Goal: Information Seeking & Learning: Learn about a topic

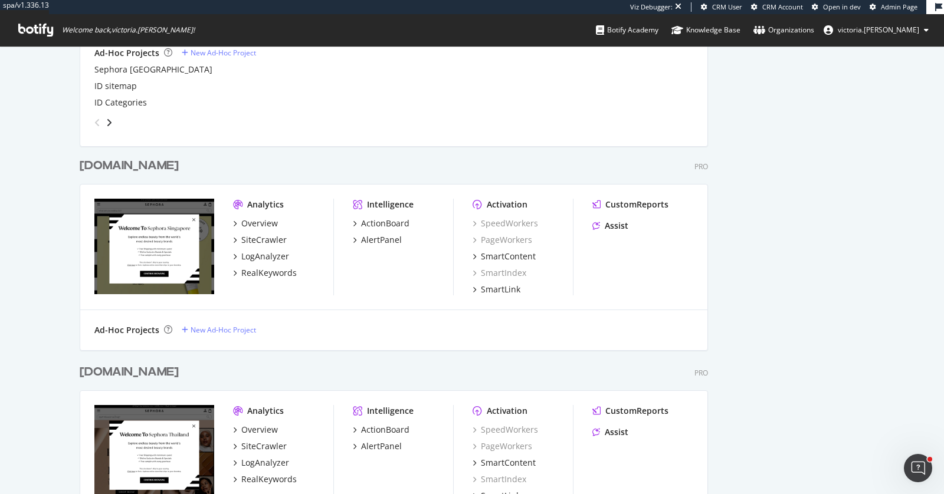
scroll to position [707, 0]
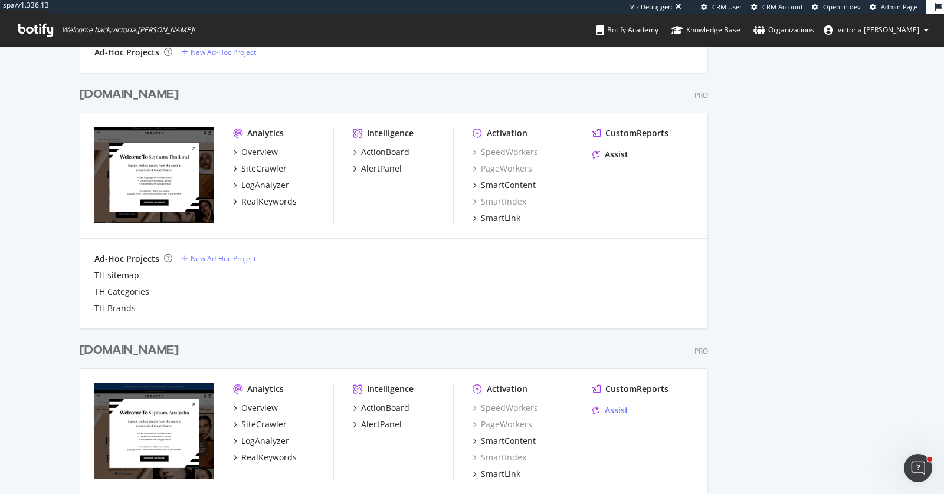
click at [593, 408] on icon "grid" at bounding box center [596, 410] width 8 height 8
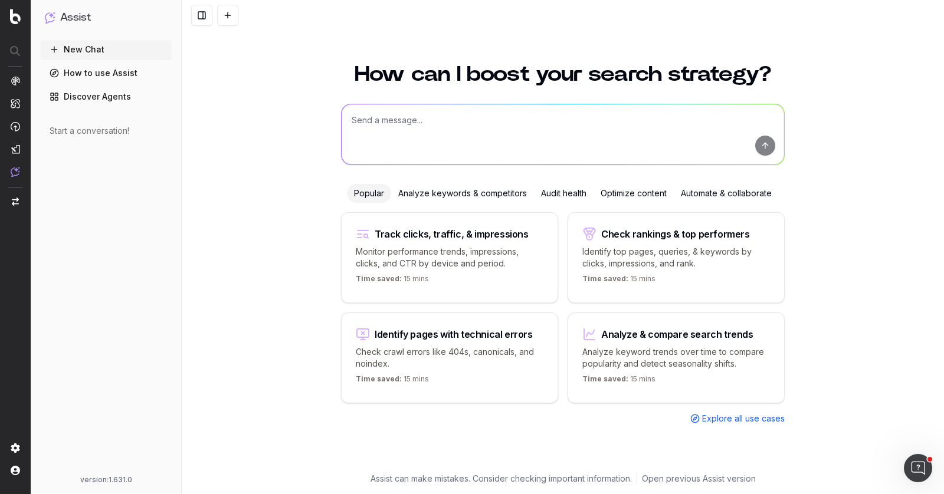
click at [475, 196] on div "Analyze keywords & competitors" at bounding box center [462, 193] width 143 height 19
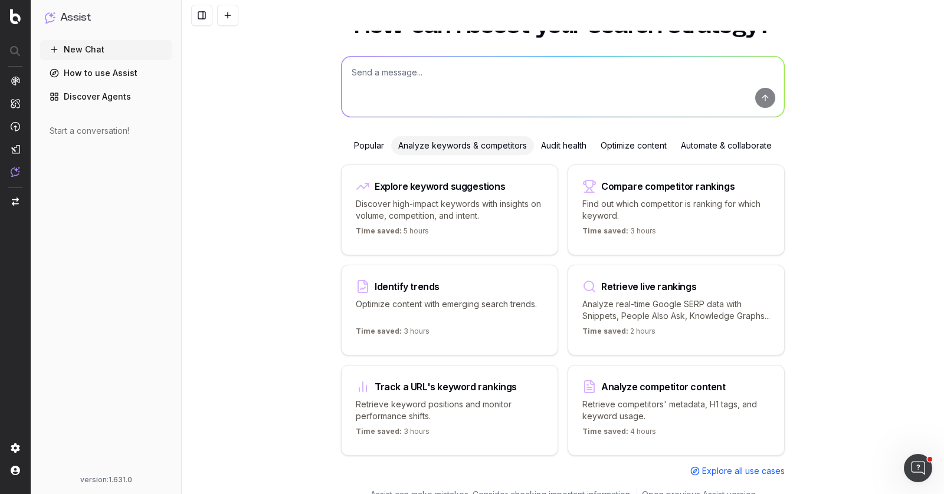
click at [637, 147] on div "Optimize content" at bounding box center [633, 145] width 80 height 19
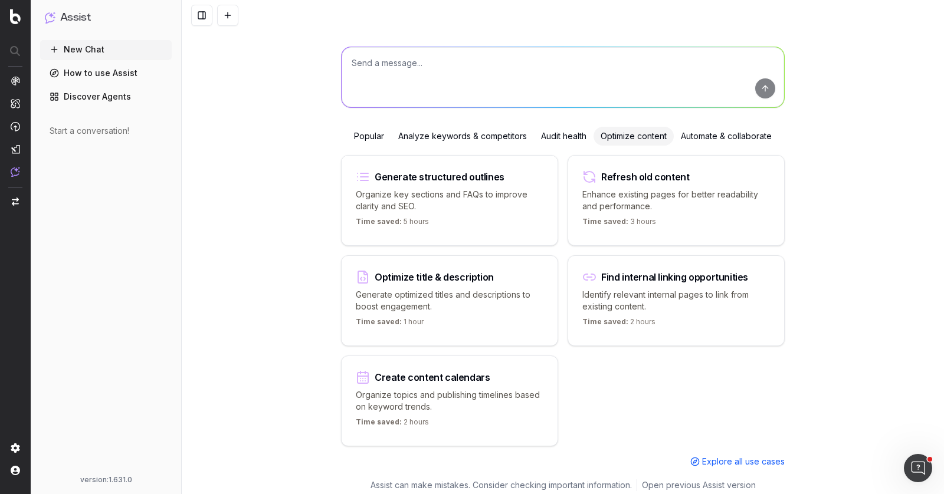
scroll to position [62, 0]
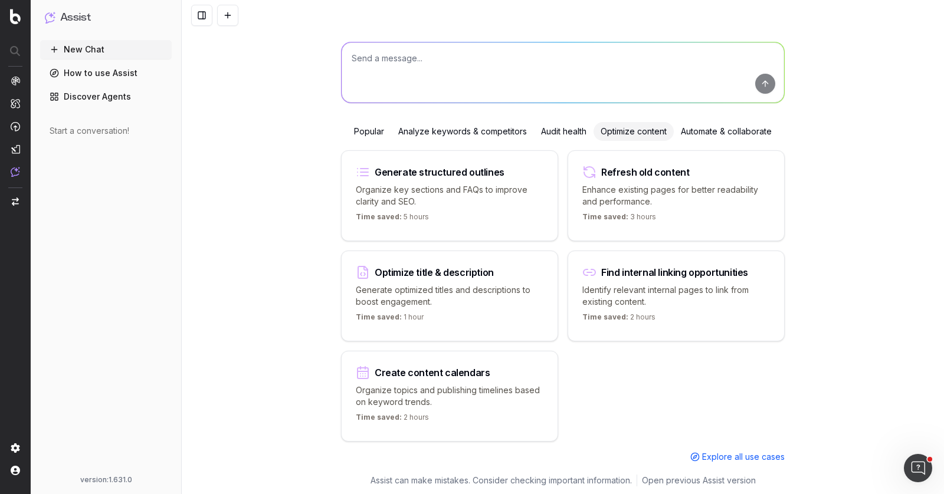
click at [464, 387] on p "Organize topics and publishing timelines based on keyword trends." at bounding box center [450, 397] width 188 height 24
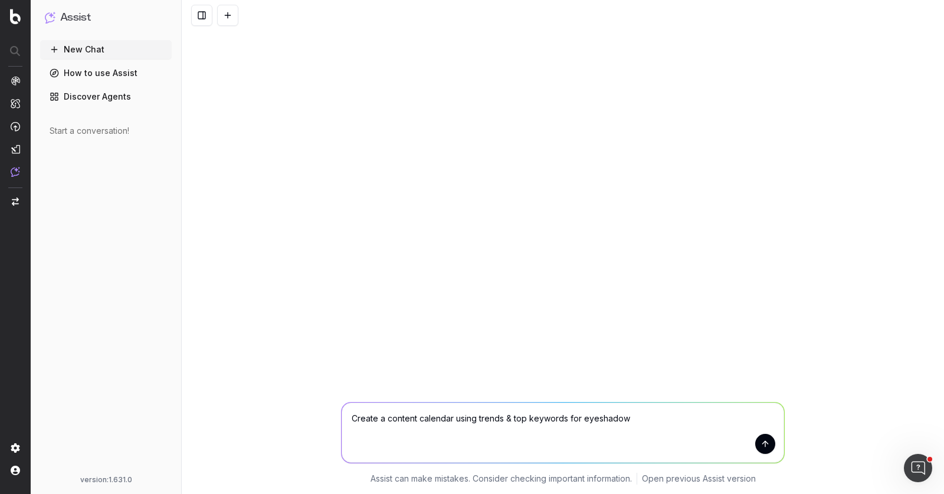
type textarea "Create a content calendar using trends & top keywords for eyeshadows"
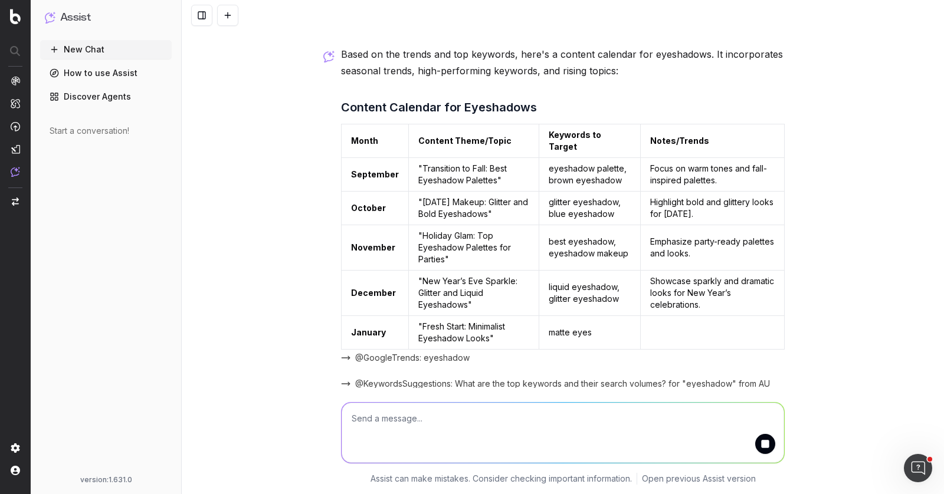
scroll to position [63, 0]
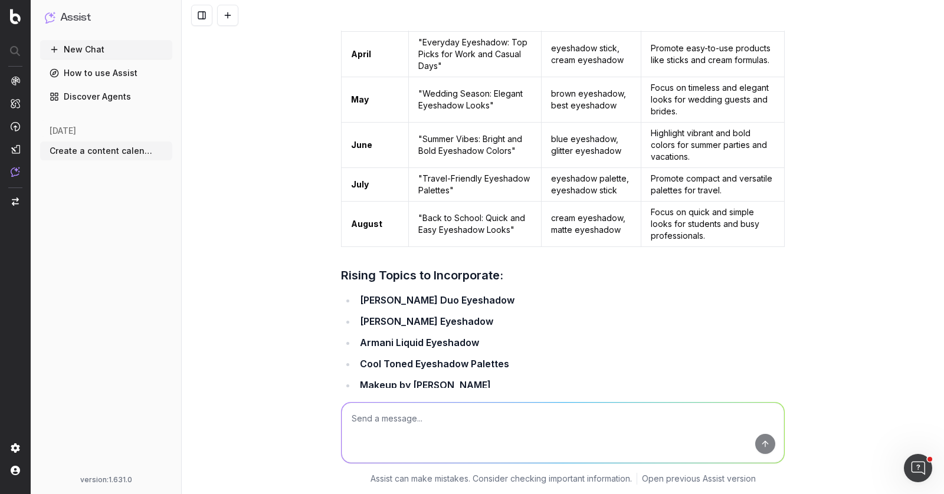
scroll to position [564, 0]
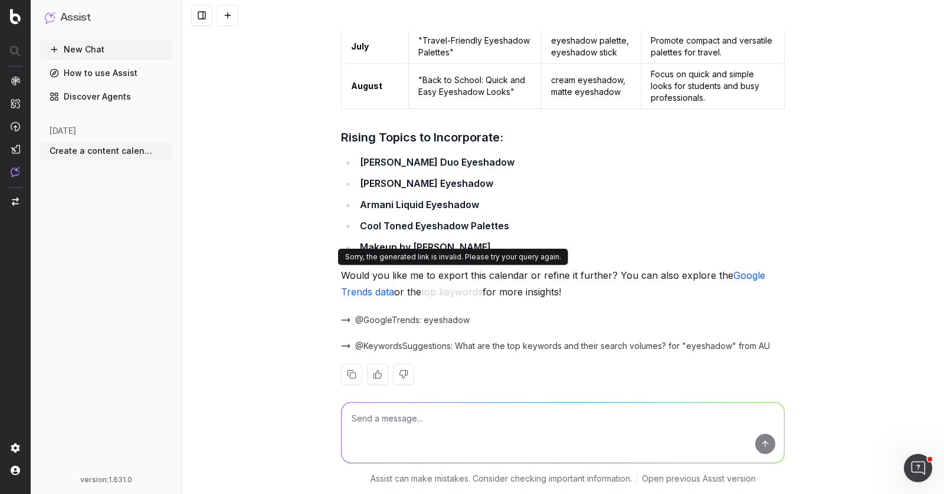
click at [468, 284] on button "top keywords" at bounding box center [451, 292] width 61 height 17
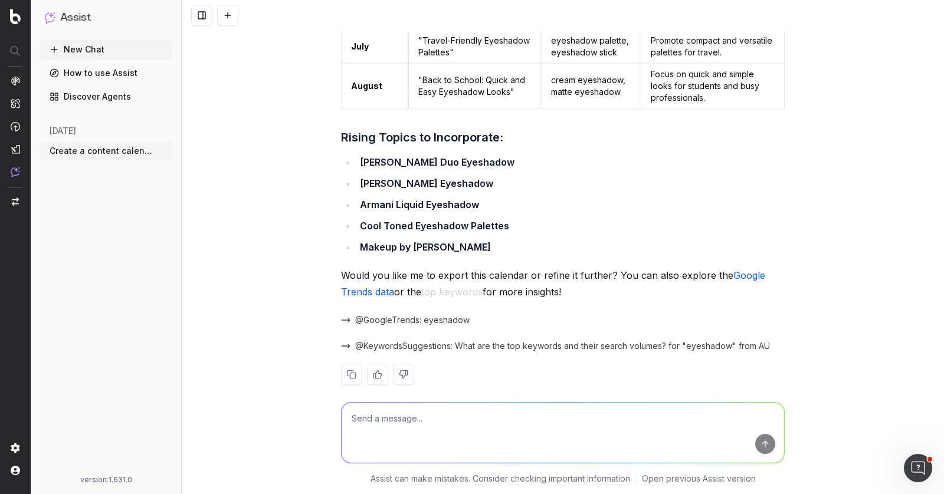
click at [447, 314] on span "@GoogleTrends: eyeshadow" at bounding box center [412, 320] width 114 height 12
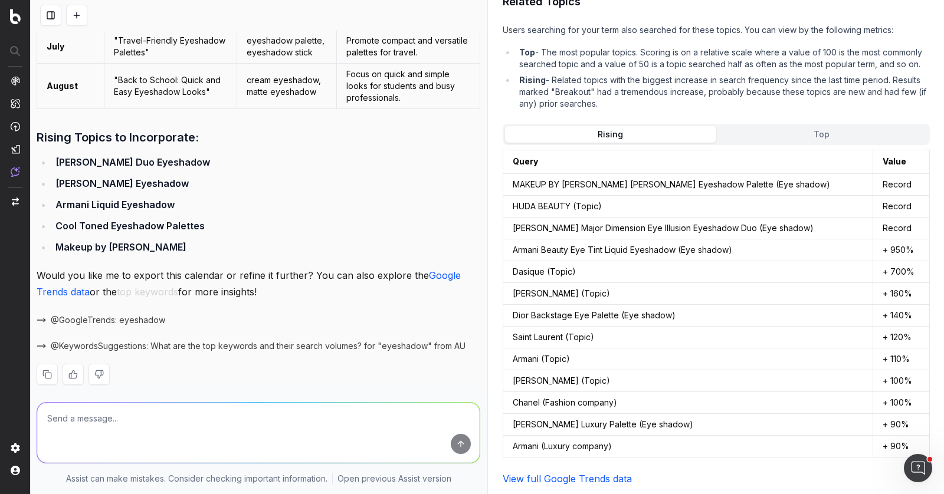
scroll to position [1139, 0]
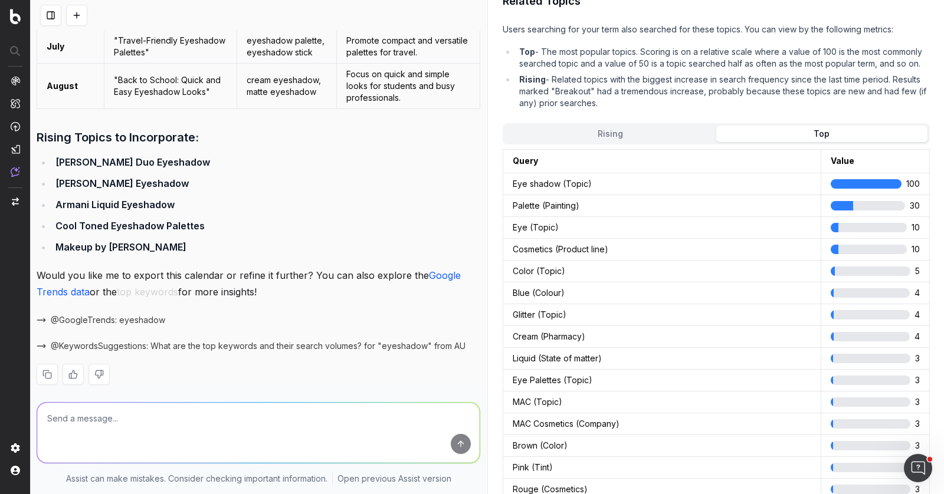
click at [769, 134] on button "Top" at bounding box center [821, 134] width 211 height 17
click at [676, 131] on button "Rising" at bounding box center [610, 134] width 211 height 17
click at [780, 133] on button "Top" at bounding box center [821, 134] width 211 height 17
click at [658, 133] on button "Rising" at bounding box center [610, 134] width 211 height 17
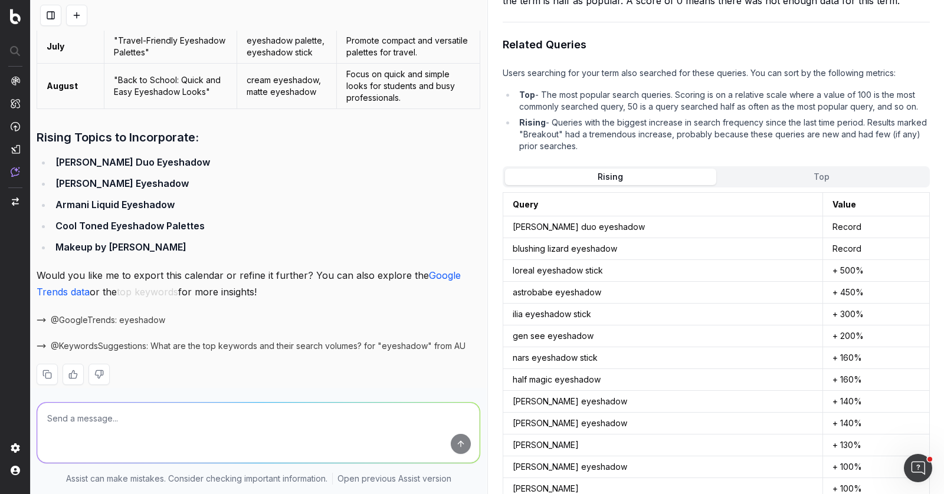
scroll to position [0, 0]
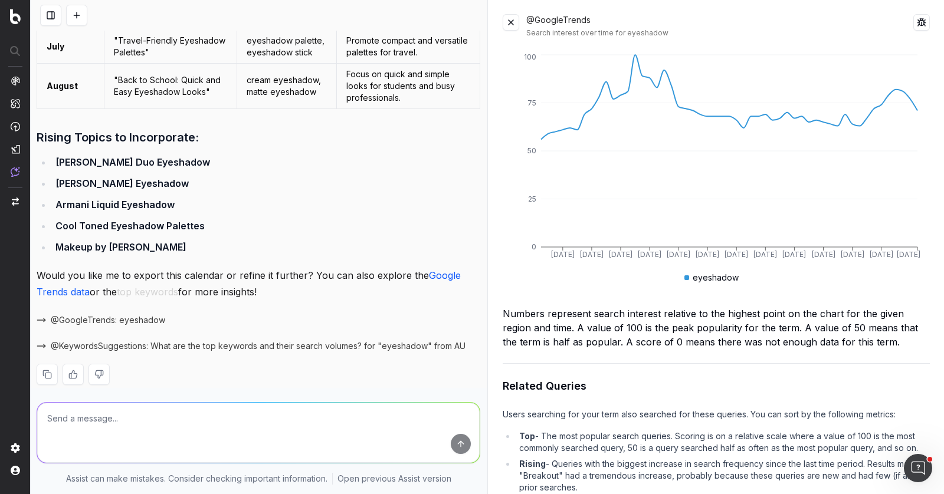
click at [514, 22] on button at bounding box center [510, 22] width 17 height 17
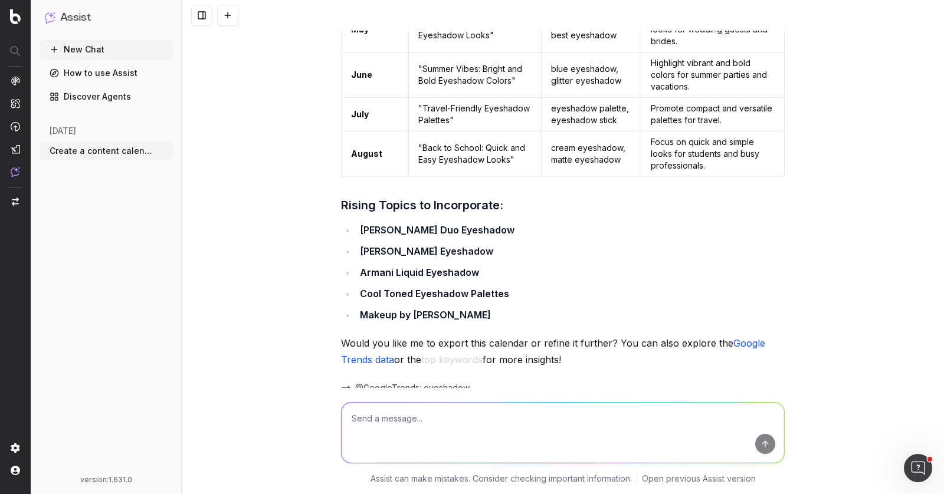
scroll to position [564, 0]
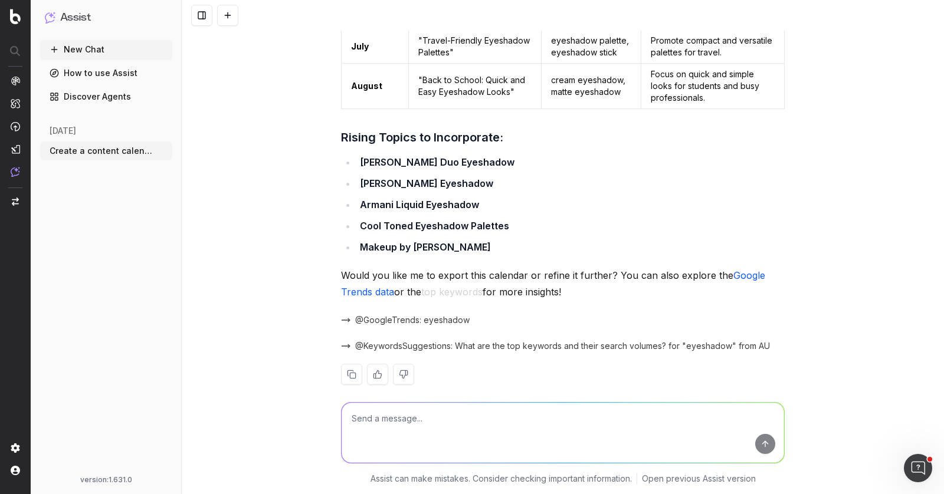
click at [543, 418] on textarea at bounding box center [562, 433] width 442 height 60
click at [533, 410] on textarea at bounding box center [562, 433] width 442 height 60
type textarea "t"
type textarea "The seasons in AU are different from the northern [MEDICAL_DATA]."
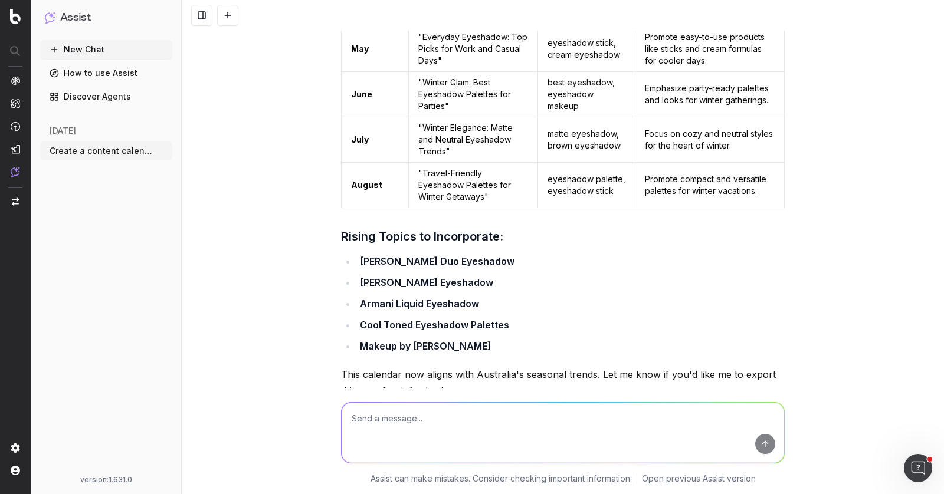
scroll to position [1499, 0]
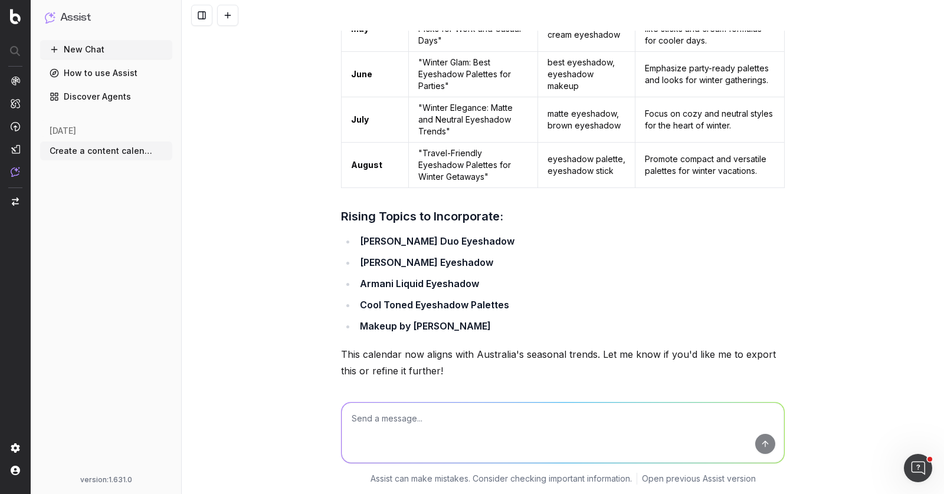
click at [615, 428] on textarea at bounding box center [562, 433] width 442 height 60
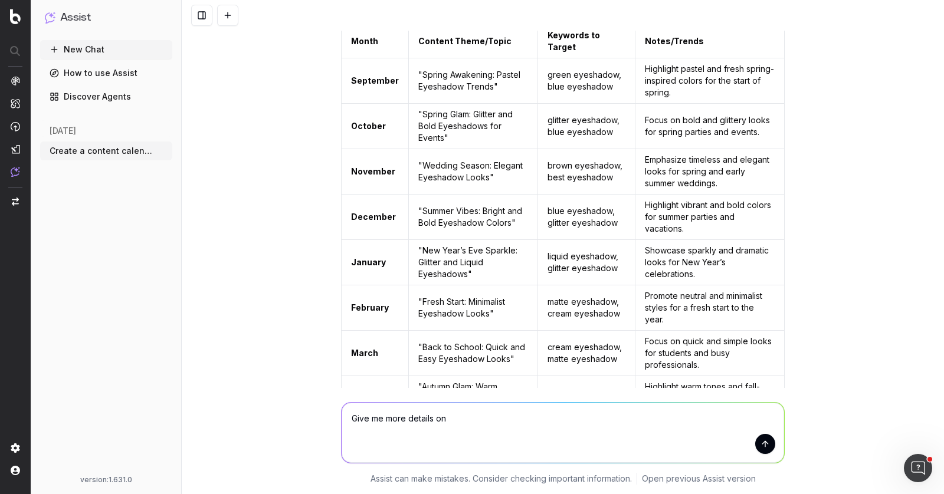
scroll to position [1082, 0]
drag, startPoint x: 408, startPoint y: 132, endPoint x: 504, endPoint y: 158, distance: 99.2
click at [504, 158] on td ""Wedding Season: Elegant Eyeshadow Looks"" at bounding box center [473, 172] width 129 height 45
copy td ""Wedding Season: Elegant Eyeshadow Looks""
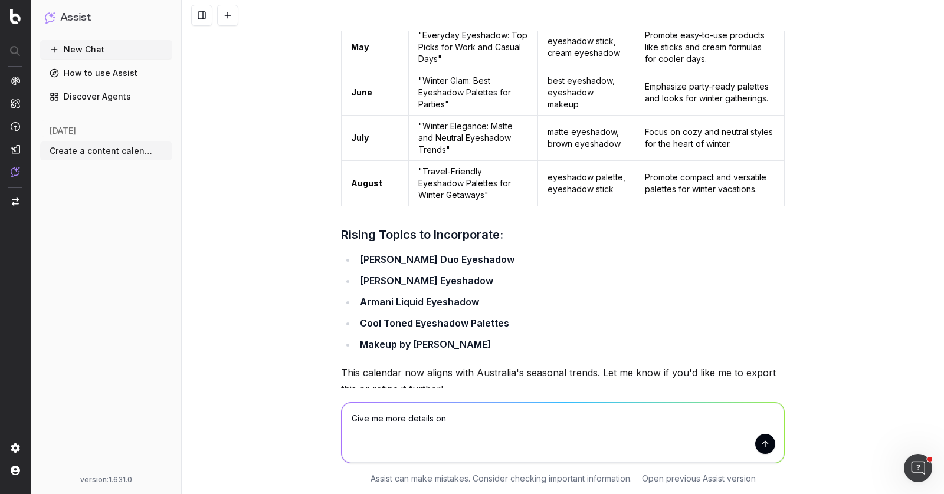
scroll to position [1499, 0]
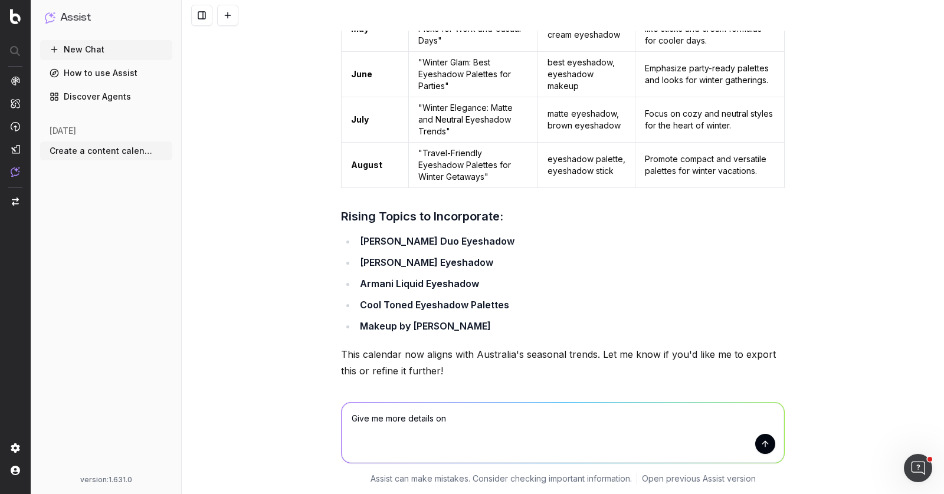
click at [482, 413] on textarea "Give me more details on" at bounding box center [562, 433] width 442 height 60
paste textarea ""Wedding Season: Elegant Eyeshadow Looks""
click at [448, 419] on textarea "Give me more details on ""Wedding Season: Elegant Eyeshadow Looks"" at bounding box center [562, 433] width 442 height 60
click at [635, 421] on textarea "Give me more details on "Wedding Season: Elegant Eyeshadow Looks"" at bounding box center [562, 433] width 442 height 60
type textarea "Give me more details on "Wedding Season: Elegant Eyeshadow Looks""
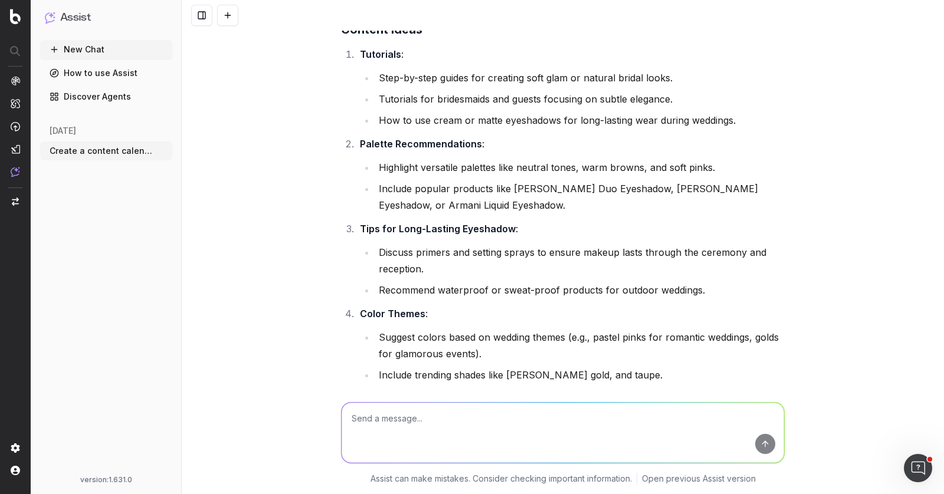
scroll to position [2488, 0]
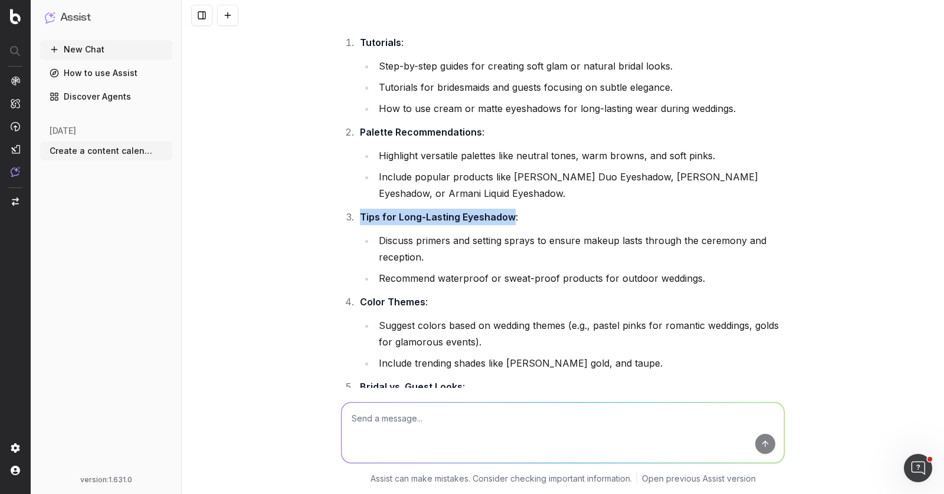
drag, startPoint x: 355, startPoint y: 172, endPoint x: 504, endPoint y: 172, distance: 149.2
click at [504, 211] on strong "Tips for Long-Lasting Eyeshadow" at bounding box center [438, 217] width 156 height 12
copy strong "Tips for Long-Lasting Eyeshadow"
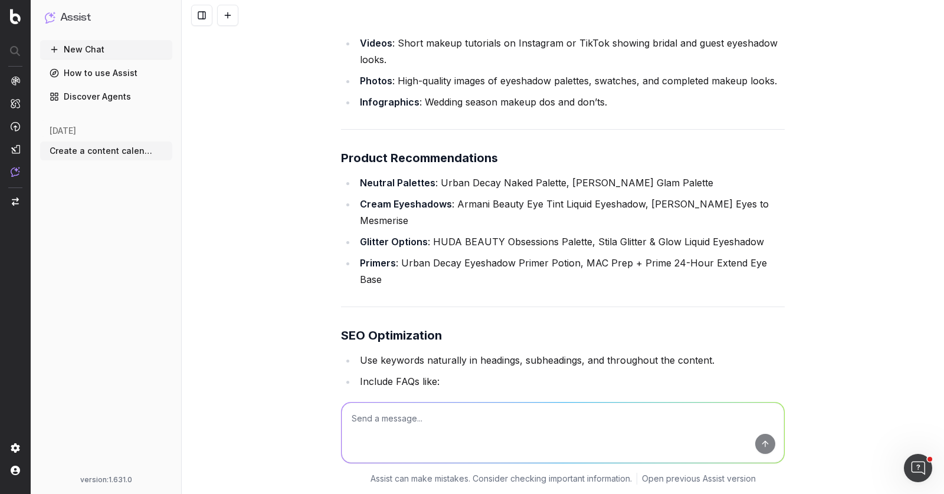
scroll to position [3192, 0]
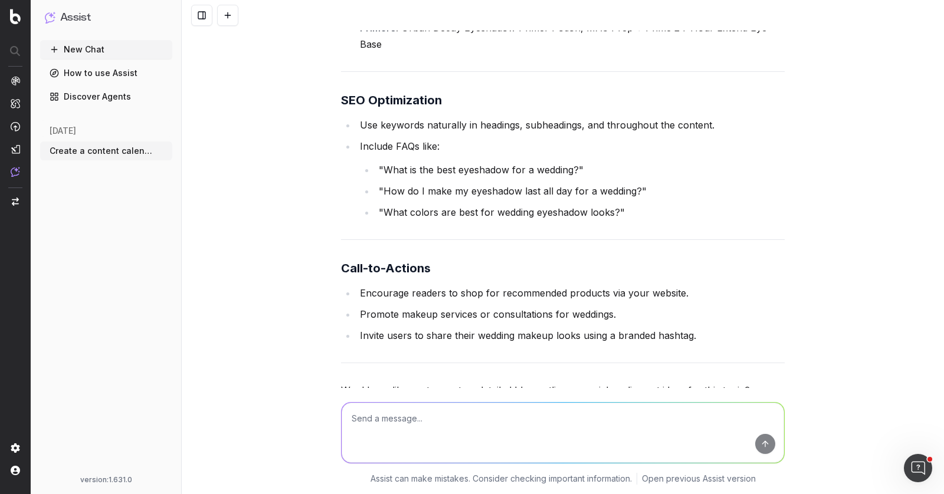
click at [446, 410] on textarea at bounding box center [562, 433] width 442 height 60
paste textarea "Tips for Long-Lasting Eyeshadow"
click at [474, 417] on textarea "create details content outline for Tips for Long-Lasting Eyeshadow"" at bounding box center [562, 433] width 442 height 60
type textarea "create details content outline for "Tips for Long-Lasting Eyeshadow""
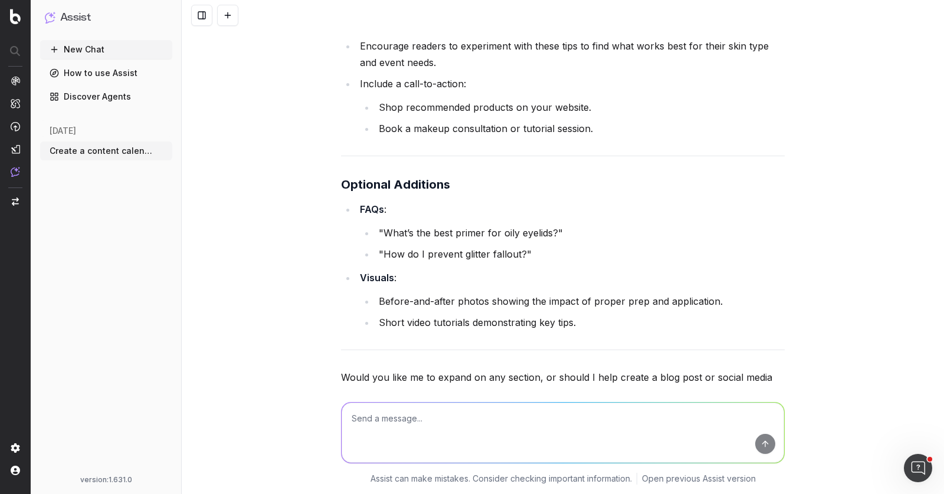
scroll to position [5163, 0]
click at [475, 419] on textarea "can you identify related products to include in this article?" at bounding box center [562, 433] width 442 height 60
type textarea "can you identify related products on our site to include in this article?"
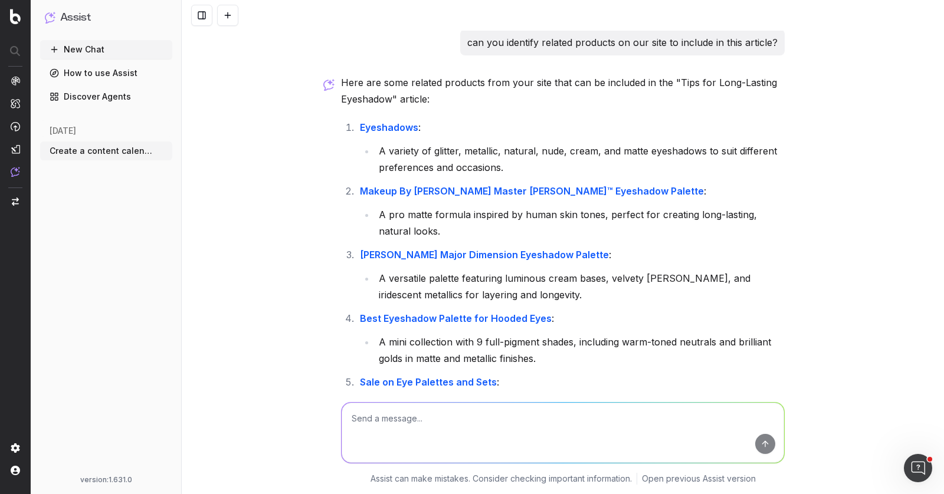
scroll to position [5687, 0]
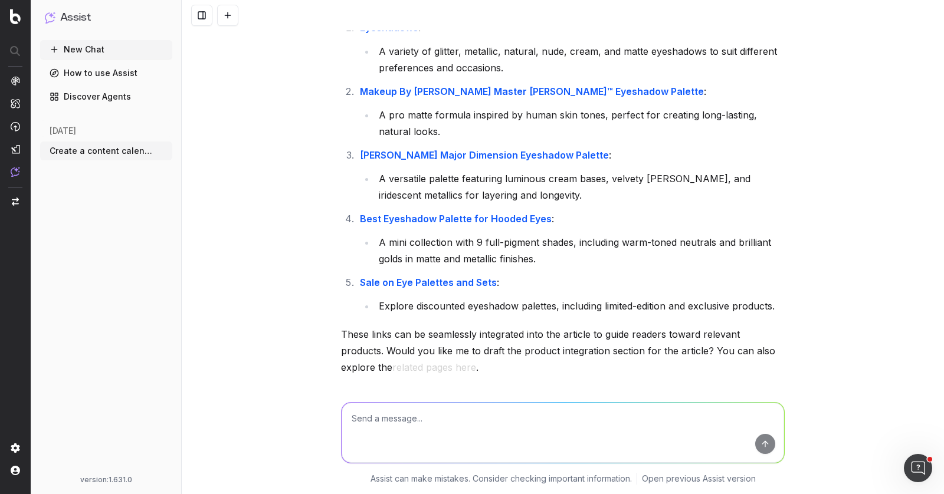
click at [444, 390] on span "@NearestPages: eyeshadow / Country: au" at bounding box center [438, 396] width 166 height 12
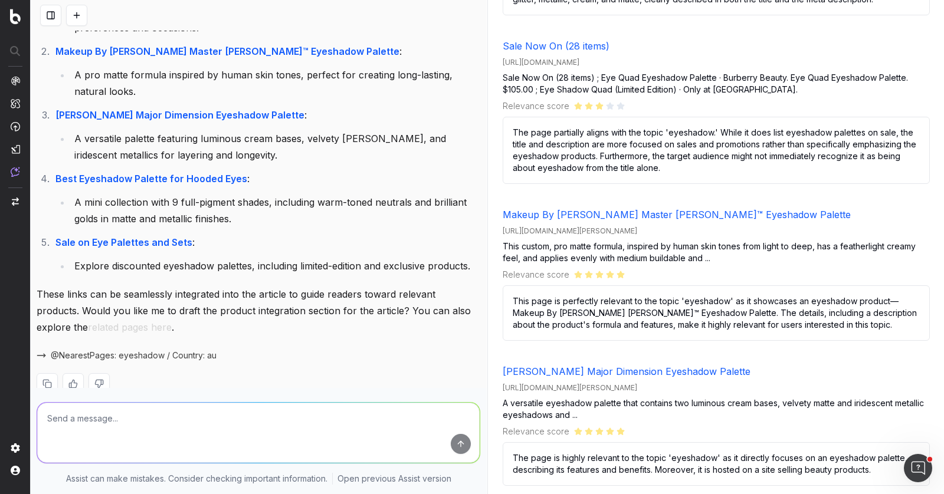
scroll to position [0, 0]
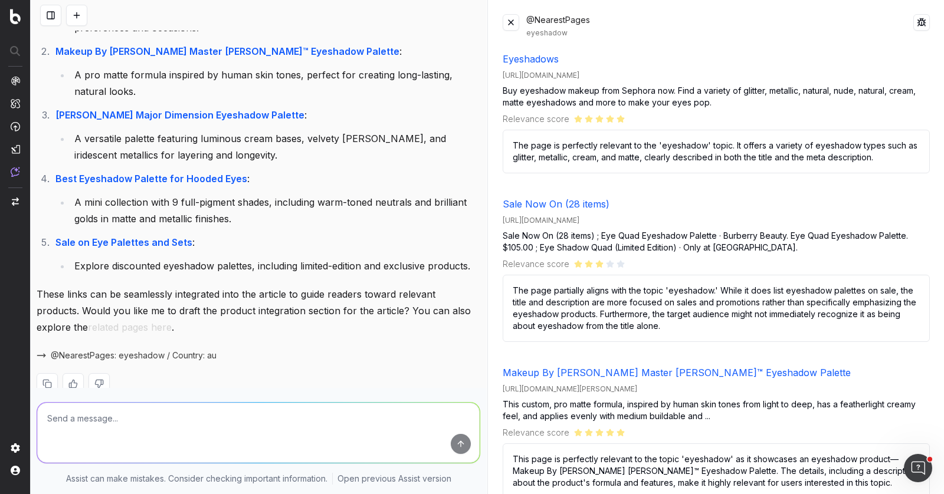
click at [508, 18] on button at bounding box center [510, 22] width 17 height 17
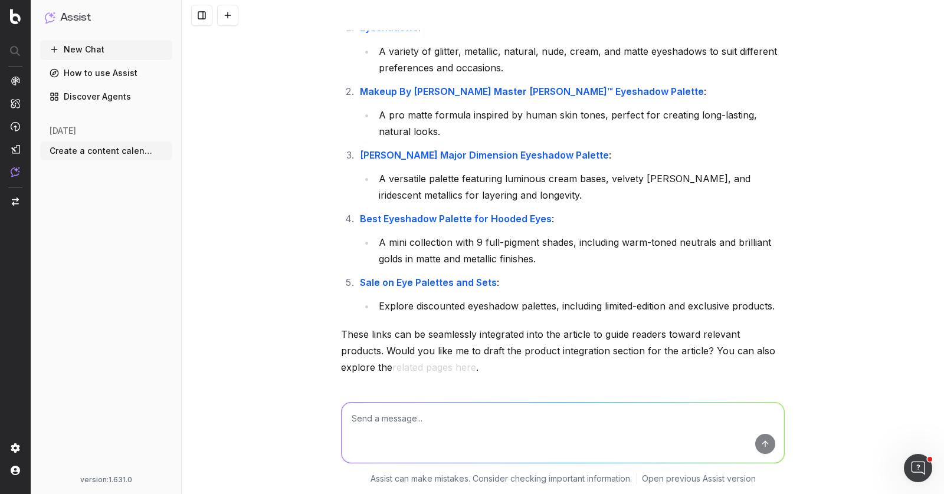
click at [380, 417] on textarea at bounding box center [562, 433] width 442 height 60
type textarea "Give me a content strategy calendar based on my top performing keywords"
click at [409, 423] on textarea at bounding box center [562, 433] width 442 height 60
paste textarea "[URL][DOMAIN_NAME]"
type textarea "can you optimise the opening paragraph for this URL: [URL][DOMAIN_NAME]"
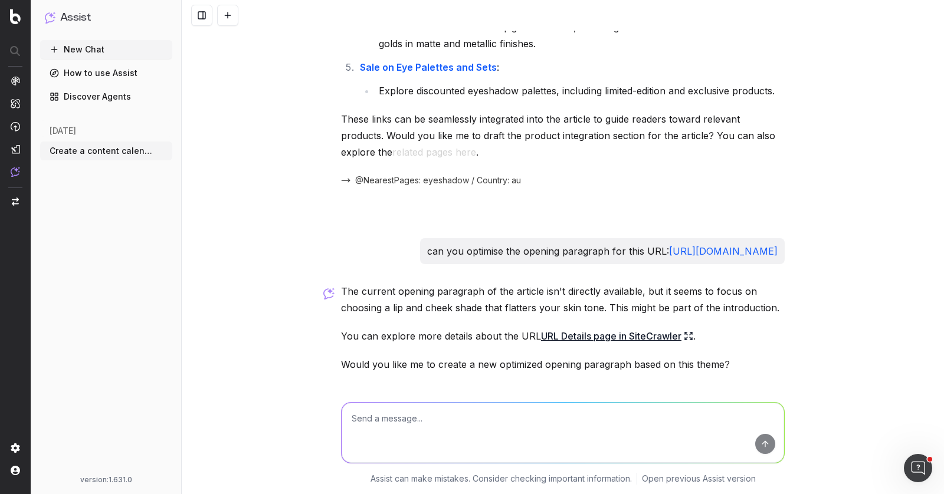
scroll to position [5915, 0]
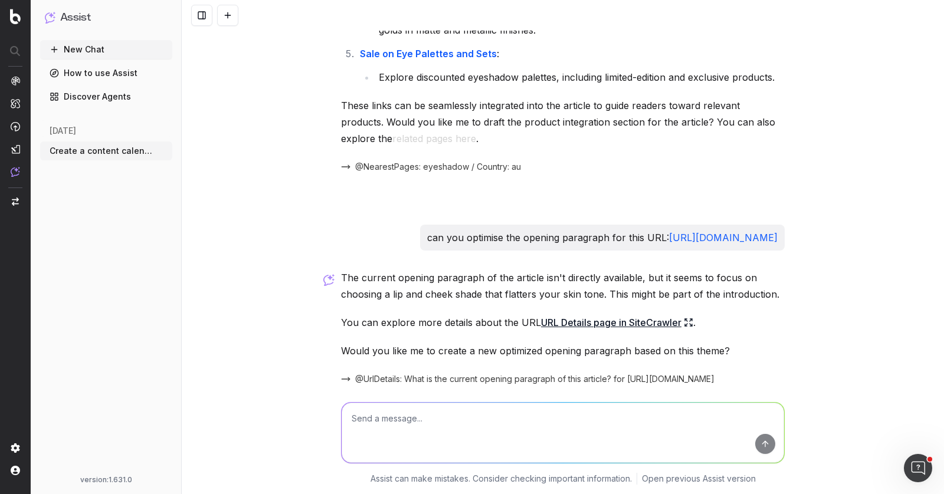
click at [554, 422] on textarea at bounding box center [562, 433] width 442 height 60
type textarea "yes please write based on tone and content"
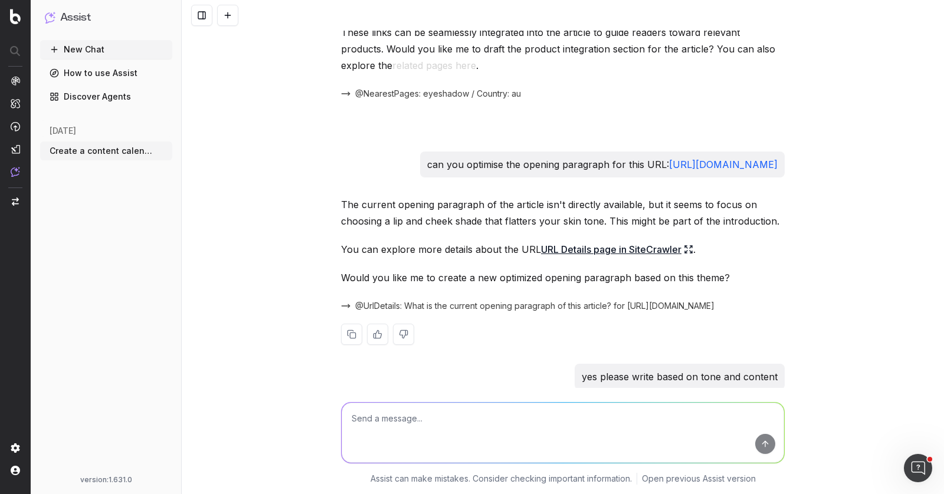
scroll to position [6173, 0]
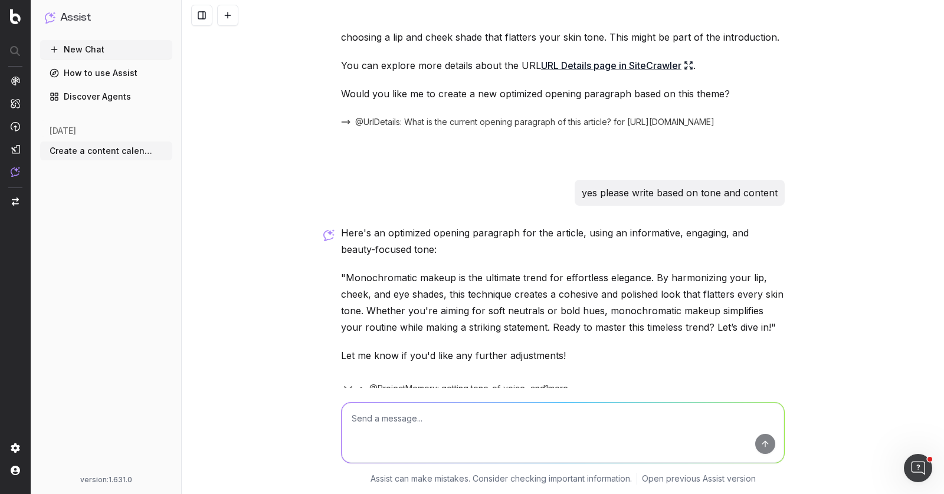
click at [508, 383] on span "@ProjectMemory: getting tone_of_voice" at bounding box center [447, 389] width 156 height 12
click at [341, 382] on icon "button" at bounding box center [348, 389] width 14 height 14
click at [468, 383] on span "@ProjectMemory: getting tone_of_voice" at bounding box center [447, 389] width 156 height 12
click at [403, 376] on div "@ProjectMemory: getting tone_of_voice" at bounding box center [563, 386] width 444 height 21
click at [390, 404] on span "@ProjectMemory: updating tone_of_voice" at bounding box center [450, 410] width 163 height 12
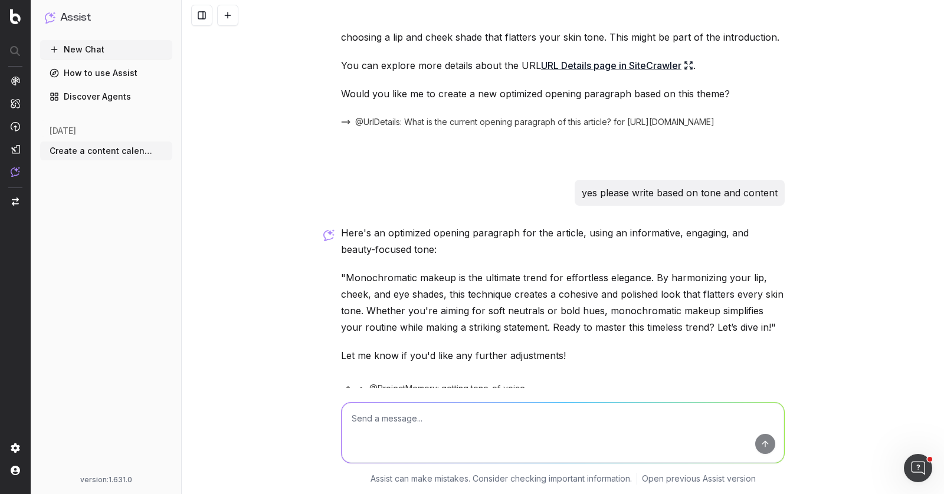
click at [99, 49] on button "New Chat" at bounding box center [106, 49] width 132 height 19
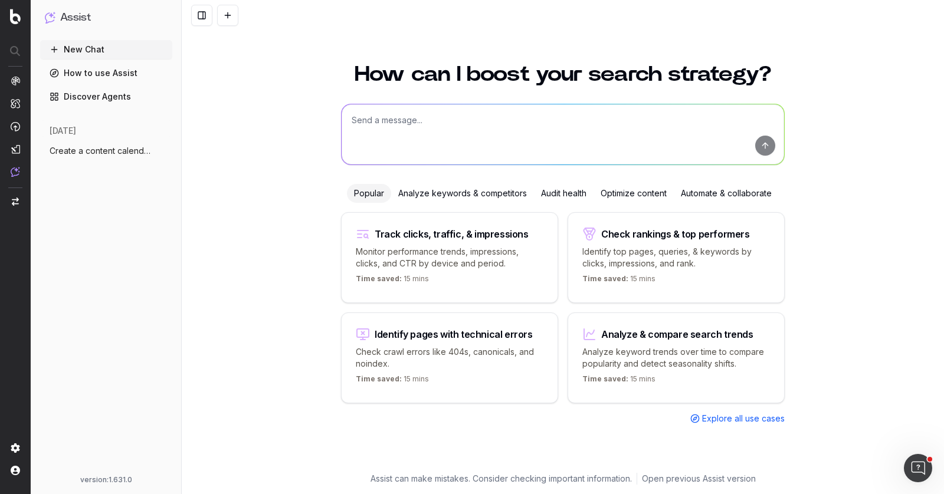
click at [411, 130] on textarea at bounding box center [562, 134] width 442 height 60
click at [409, 132] on textarea at bounding box center [562, 134] width 442 height 60
click at [470, 123] on textarea "give me list of pages with goos traffic volume in [DATE] but has decline since" at bounding box center [562, 134] width 442 height 60
click at [409, 120] on textarea "give me list of pages with good traffic volume in [DATE] but has decline since" at bounding box center [562, 134] width 442 height 60
type textarea "give me list of 5 pages with good traffic volume in [DATE] but has decline since"
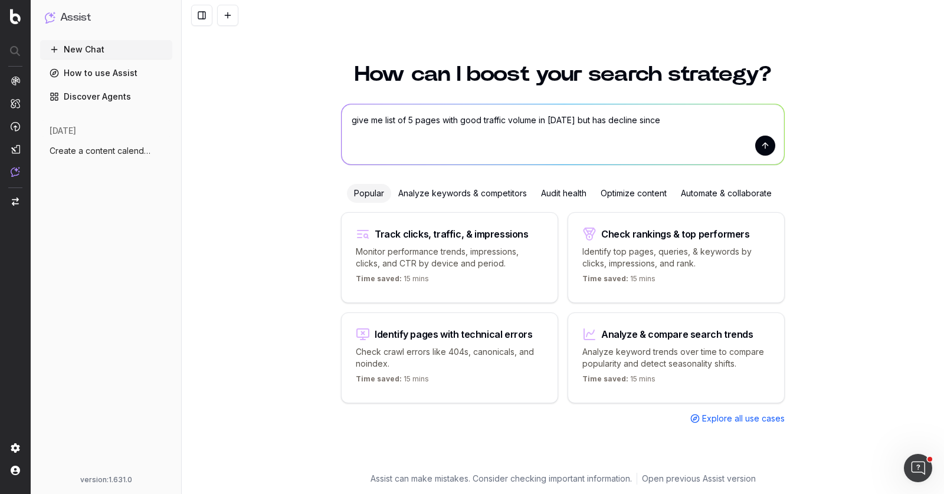
click at [724, 124] on textarea "give me list of 5 pages with good traffic volume in [DATE] but has decline since" at bounding box center [562, 134] width 442 height 60
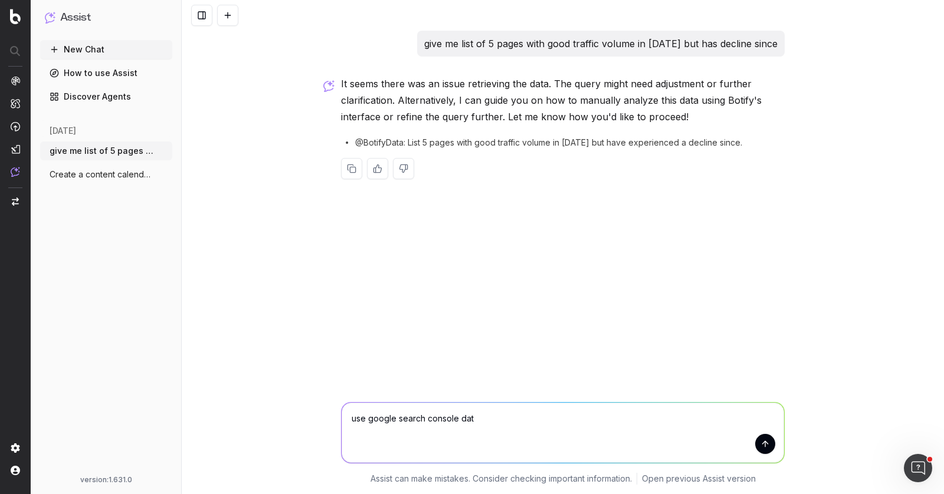
type textarea "use google search console data"
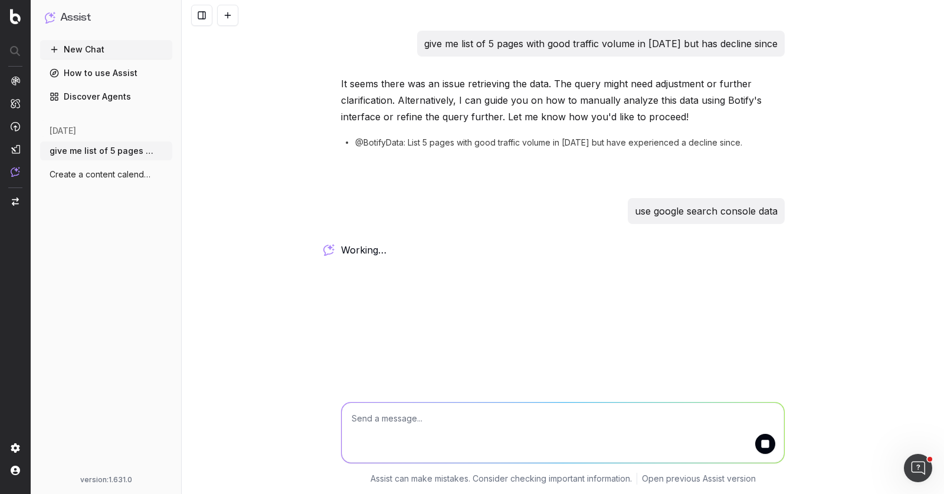
click at [109, 57] on button "New Chat" at bounding box center [106, 49] width 132 height 19
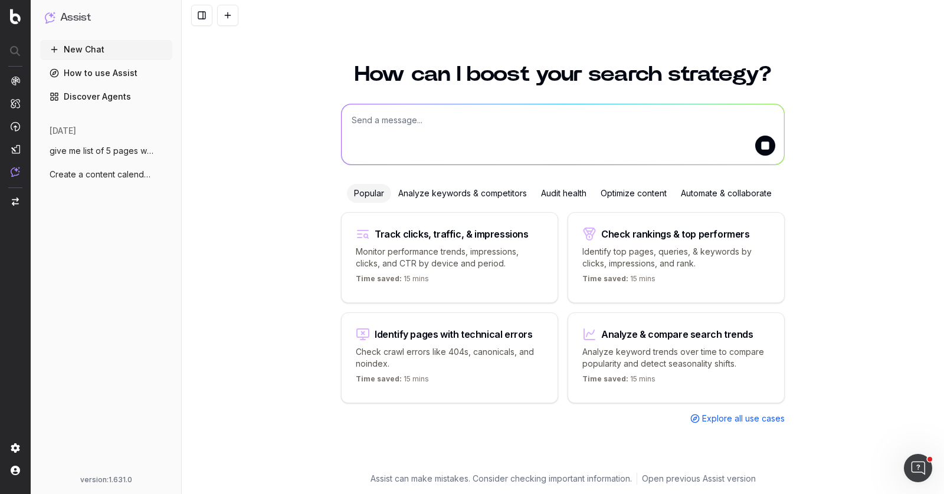
click at [40, 40] on button "New Chat" at bounding box center [106, 49] width 132 height 19
click at [593, 124] on textarea at bounding box center [562, 134] width 442 height 60
type textarea "what is our share of voice for eyeshadows in AU?"
click at [766, 149] on button "submit" at bounding box center [765, 146] width 20 height 20
click at [574, 130] on textarea at bounding box center [562, 134] width 442 height 60
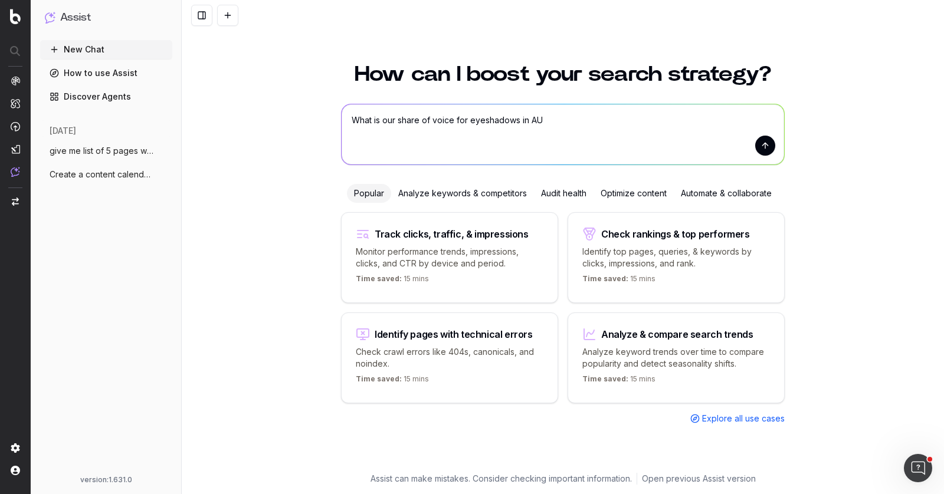
type textarea "What is our share of voice for eyeshadows in AU?"
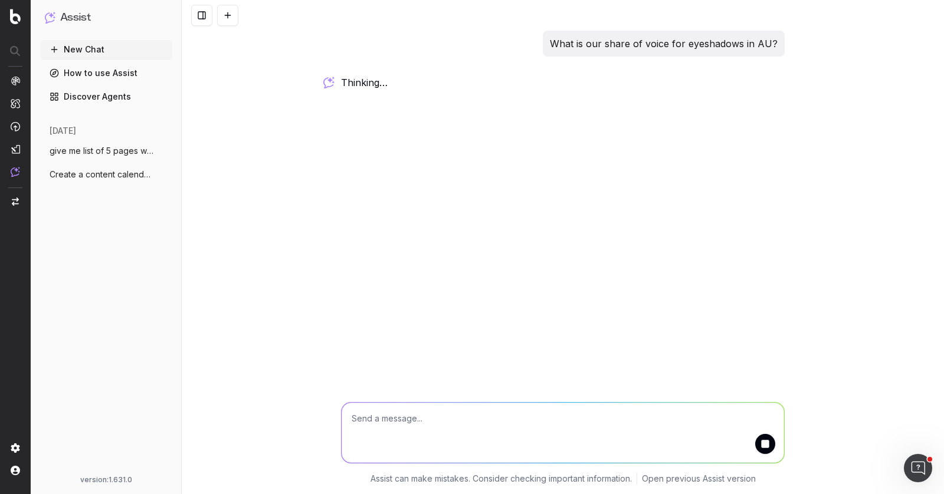
click at [86, 159] on button "give me list of 5 pages with good traffi" at bounding box center [106, 151] width 132 height 19
click at [88, 150] on span "What is our share of voice for eyeshadow" at bounding box center [102, 151] width 104 height 12
click at [94, 152] on span "What is our share of voice for eyeshadow" at bounding box center [102, 151] width 104 height 12
click at [754, 49] on p "What is our share of voice for eyeshadows in AU?" at bounding box center [664, 43] width 228 height 17
click at [335, 86] on div "What is our share of voice for eyeshadows in AU? Assist can make mistakes. Cons…" at bounding box center [563, 247] width 762 height 494
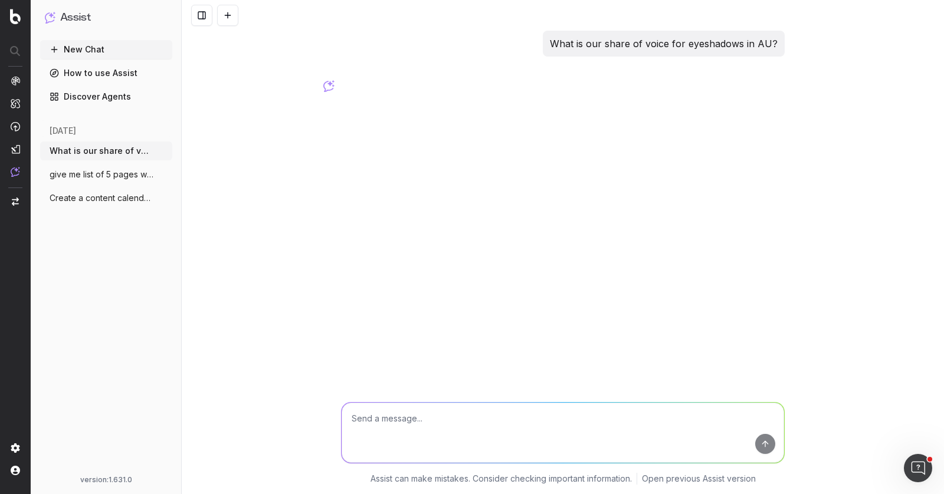
click at [163, 151] on circle "button" at bounding box center [163, 150] width 1 height 1
click at [736, 41] on p "What is our share of voice for eyeshadows in AU?" at bounding box center [664, 43] width 228 height 17
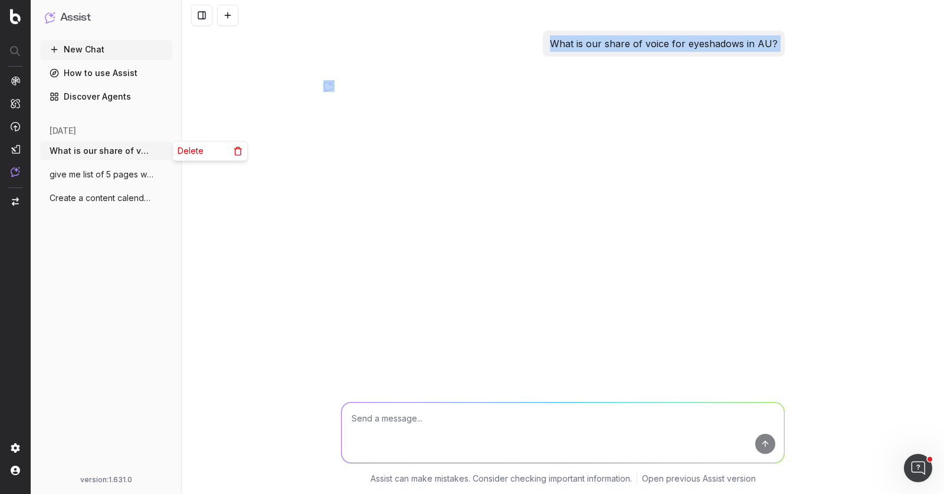
click at [736, 41] on p "What is our share of voice for eyeshadows in AU?" at bounding box center [664, 43] width 228 height 17
copy p "What is our share of voice for eyeshadows in AU?"
click at [162, 153] on icon "button" at bounding box center [163, 150] width 9 height 9
click at [184, 153] on span "Delete" at bounding box center [191, 151] width 26 height 12
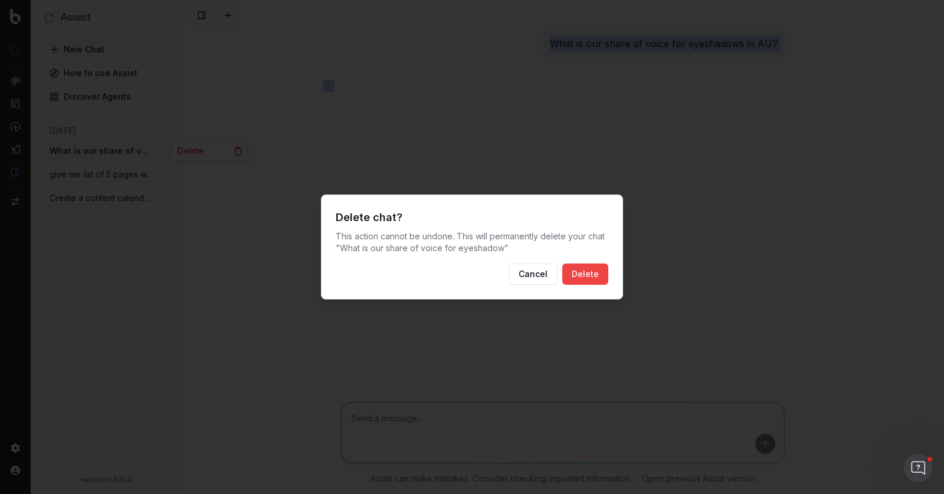
click at [584, 274] on button "Delete" at bounding box center [585, 274] width 46 height 21
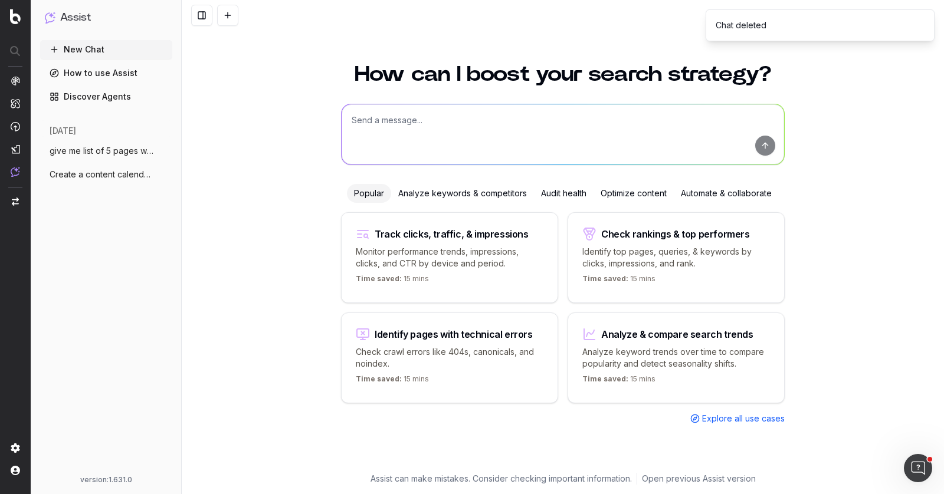
click at [133, 178] on span "Create a content calendar using trends &" at bounding box center [102, 175] width 104 height 12
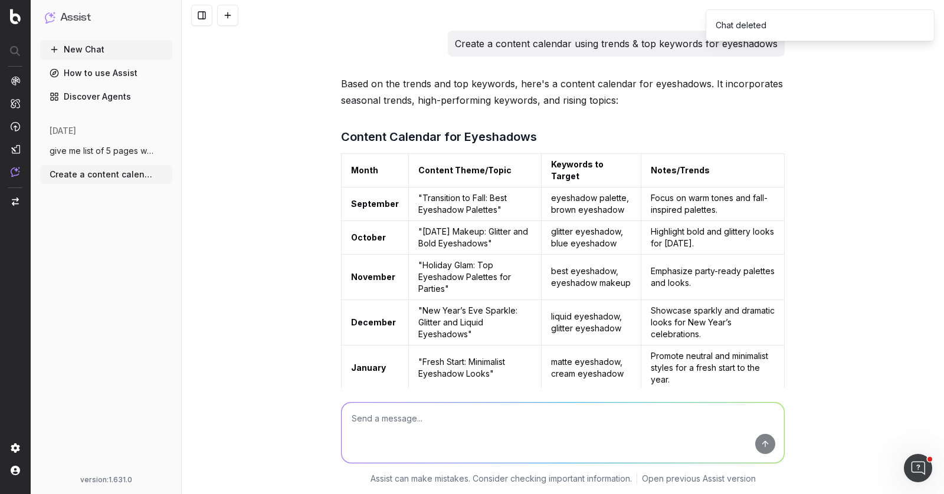
scroll to position [6173, 0]
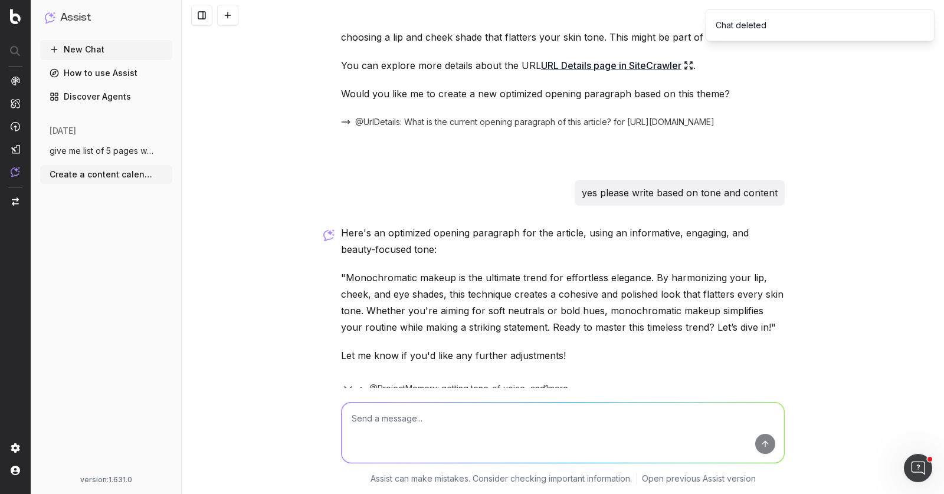
click at [128, 153] on span "give me list of 5 pages with good traffi" at bounding box center [102, 151] width 104 height 12
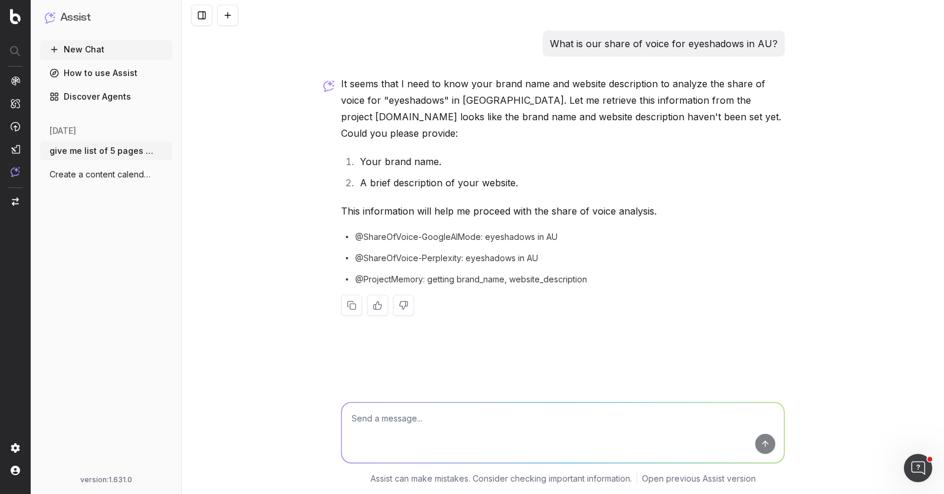
click at [463, 153] on li "Your brand name." at bounding box center [570, 161] width 428 height 17
click at [101, 175] on span "Create a content calendar using trends &" at bounding box center [102, 175] width 104 height 12
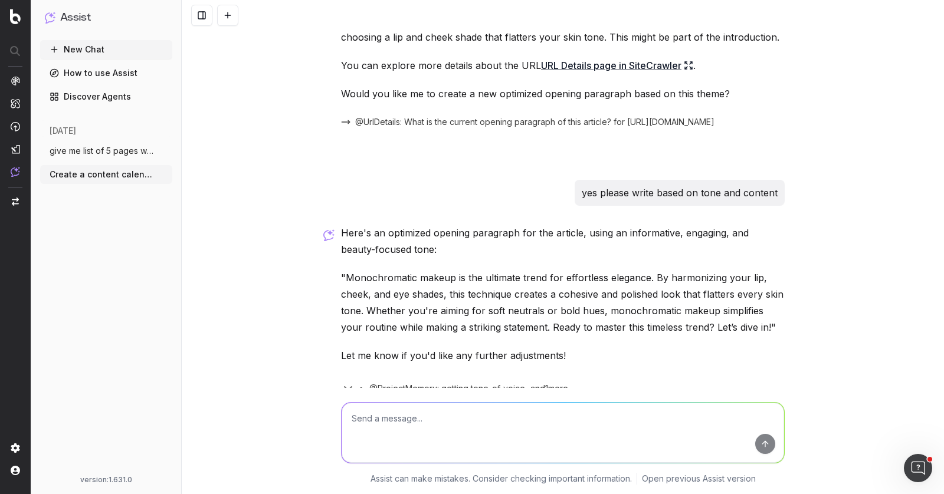
click at [104, 153] on span "give me list of 5 pages with good traffi" at bounding box center [102, 151] width 104 height 12
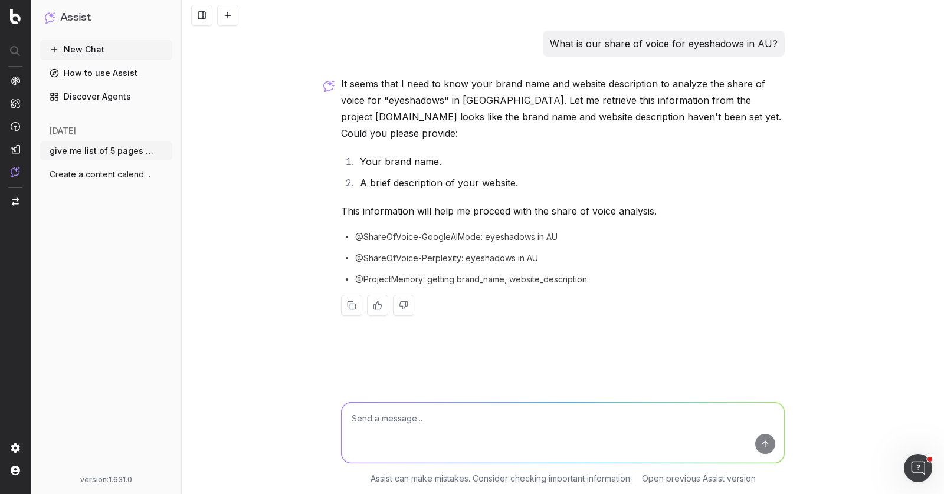
click at [524, 408] on textarea at bounding box center [562, 433] width 442 height 60
paste textarea "is a global beauty retailer that sells a wide range of makeup, skincare, fragra…"
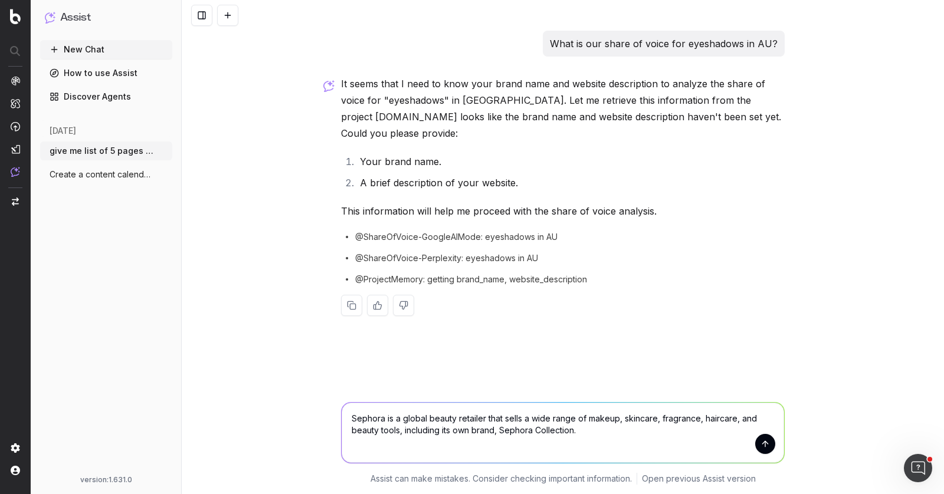
type textarea "Sephora is a global beauty retailer that sells a wide range of makeup, skincare…"
click at [764, 446] on button "submit" at bounding box center [765, 444] width 20 height 20
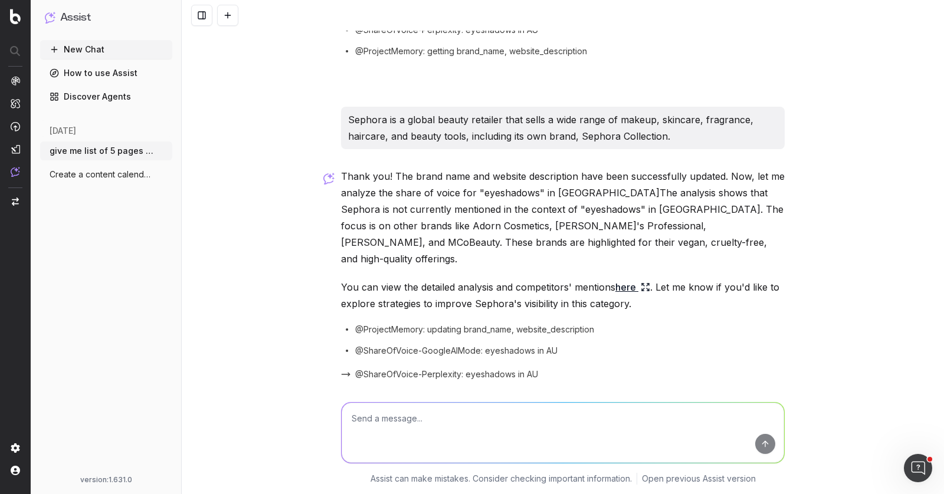
scroll to position [239, 0]
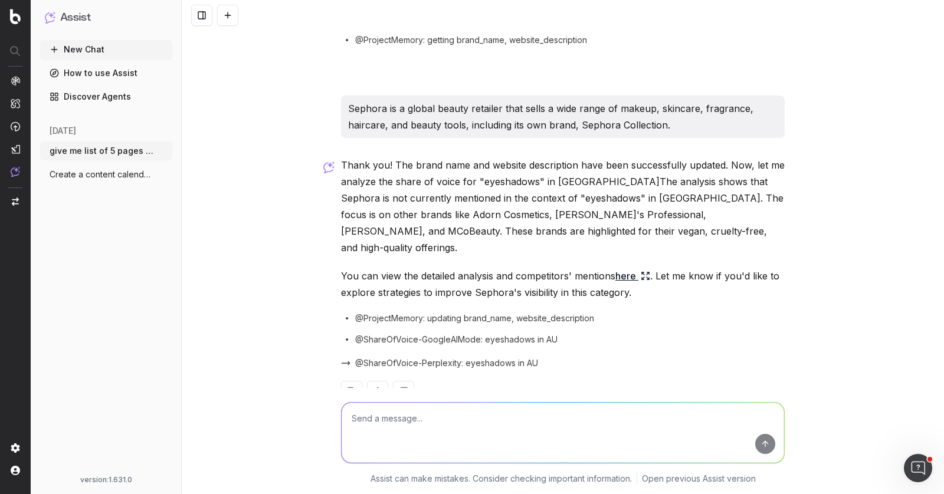
click at [463, 428] on textarea at bounding box center [562, 433] width 442 height 60
type textarea "consider ChatGPT as well"
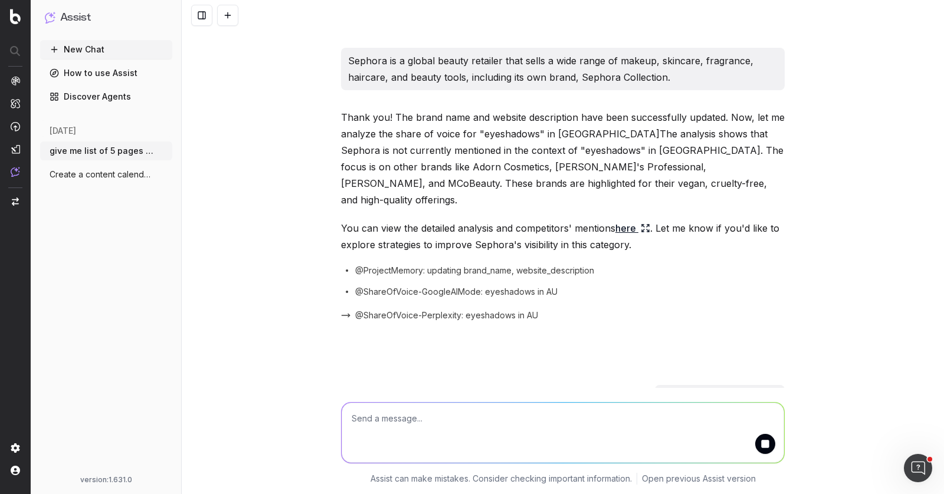
scroll to position [313, 0]
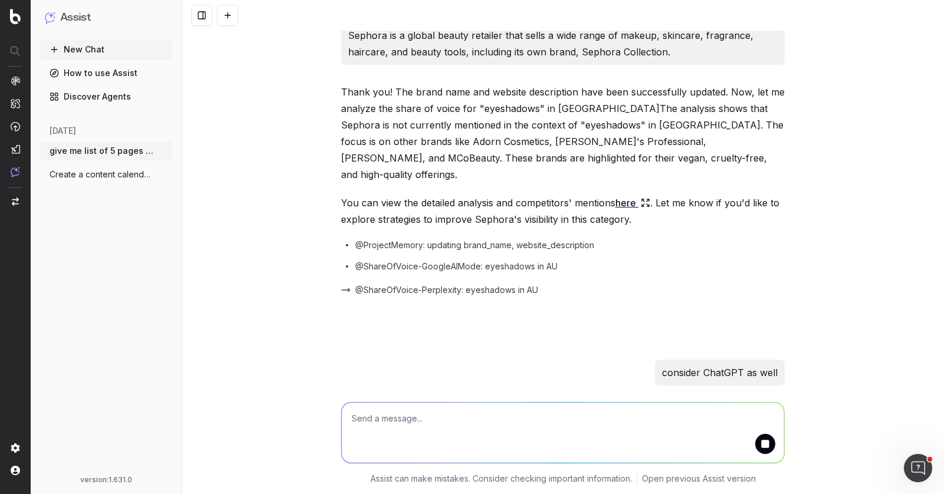
click at [642, 204] on icon at bounding box center [643, 205] width 2 height 2
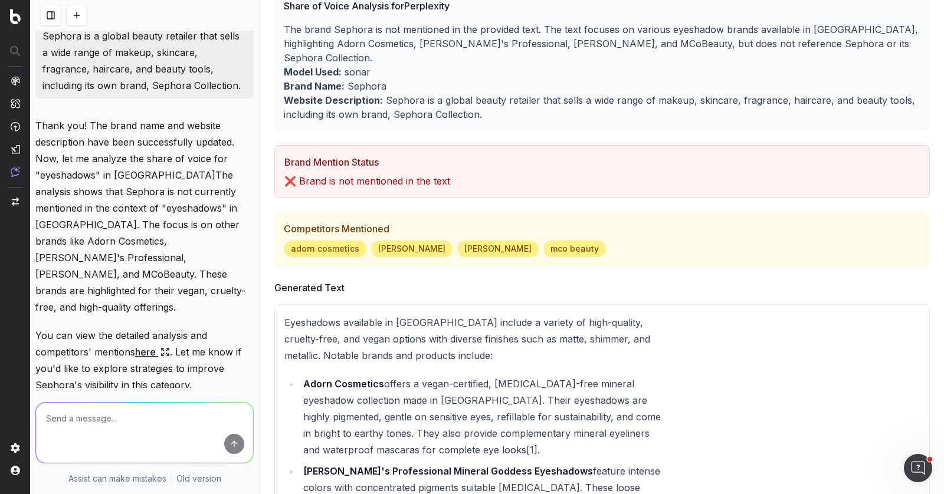
scroll to position [14, 0]
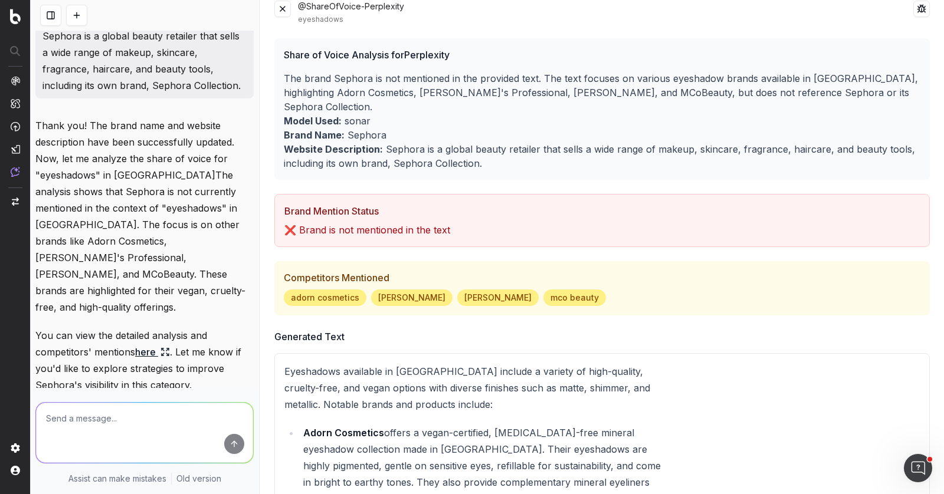
click at [284, 13] on button at bounding box center [282, 9] width 17 height 17
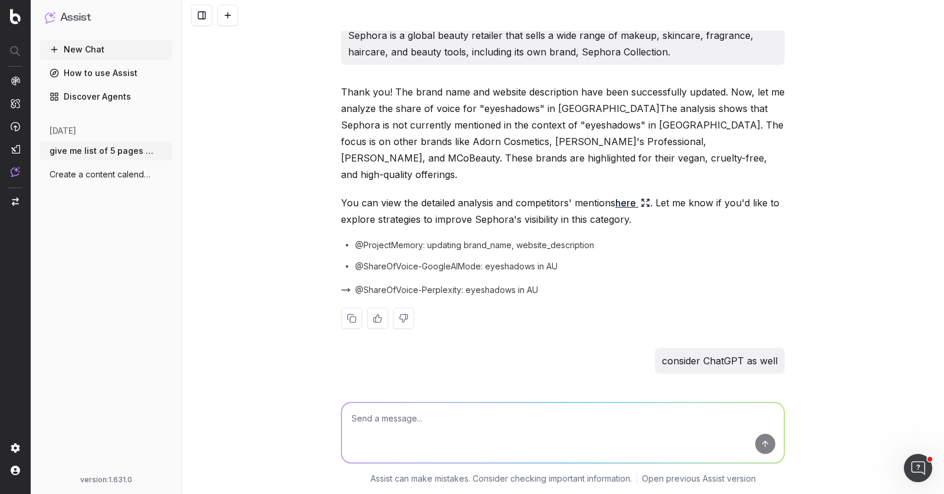
click at [491, 261] on span "@ShareOfVoice-GoogleAIMode: eyeshadows in AU" at bounding box center [456, 267] width 202 height 12
click at [400, 221] on div "Thank you! The brand name and website description have been successfully update…" at bounding box center [563, 216] width 444 height 264
click at [407, 261] on span "@ShareOfVoice-GoogleAIMode: eyeshadows in AU" at bounding box center [456, 267] width 202 height 12
click at [518, 195] on p "You can view the detailed analysis and competitors' mentions here . Let me know…" at bounding box center [563, 211] width 444 height 33
click at [490, 261] on span "@ShareOfVoice-GoogleAIMode: eyeshadows in AU" at bounding box center [456, 267] width 202 height 12
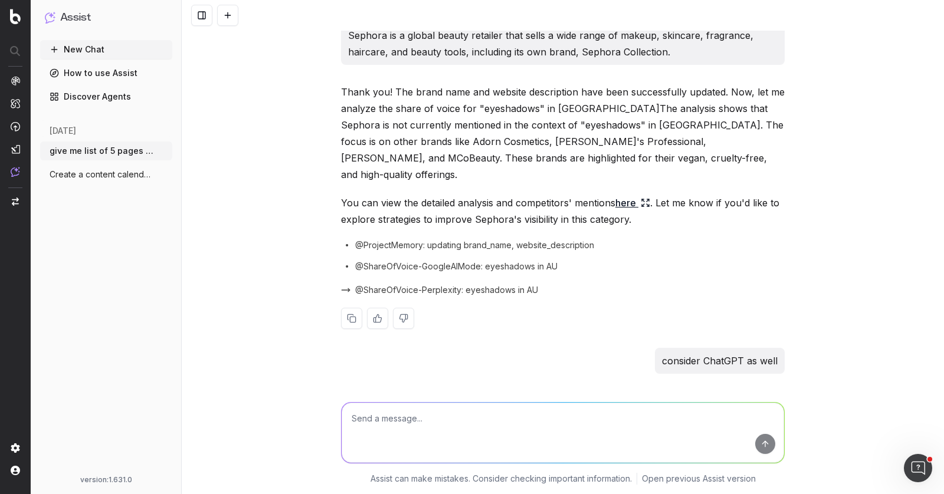
click at [479, 219] on div "Thank you! The brand name and website description have been successfully update…" at bounding box center [563, 216] width 444 height 264
click at [481, 239] on span "@ProjectMemory: updating brand_name, website_description" at bounding box center [474, 245] width 239 height 12
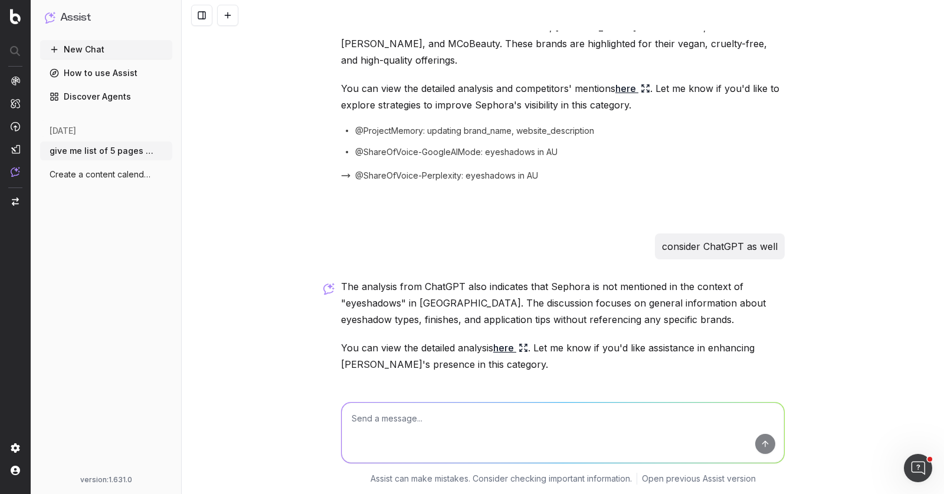
scroll to position [456, 0]
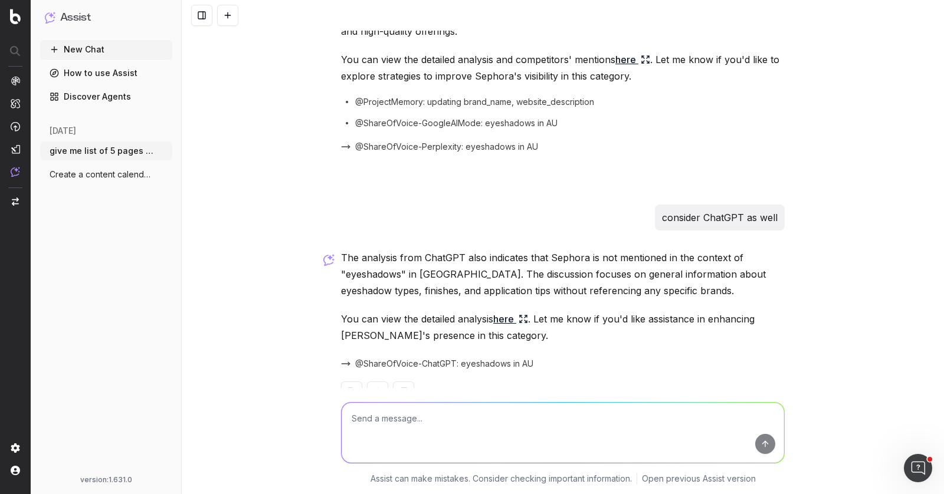
click at [514, 358] on span "@ShareOfVoice-ChatGPT: eyeshadows in AU" at bounding box center [444, 364] width 178 height 12
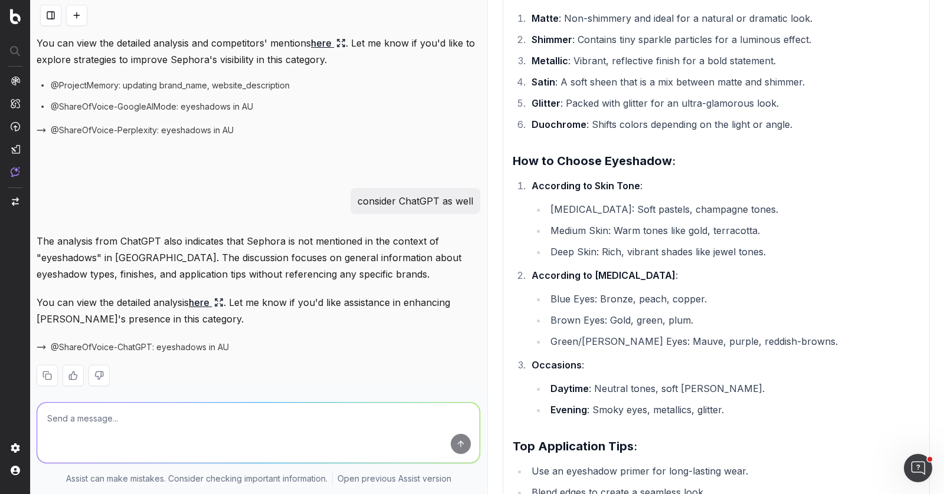
scroll to position [886, 0]
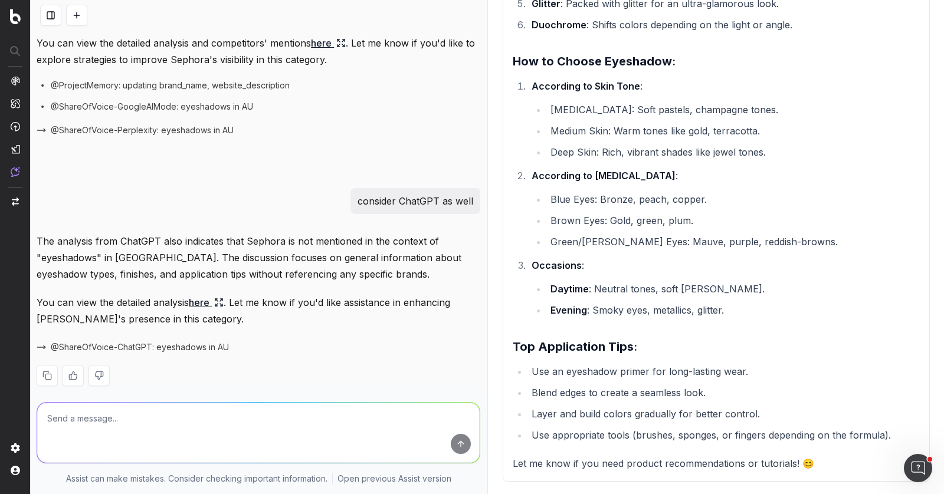
click at [302, 406] on textarea at bounding box center [258, 433] width 442 height 60
type textarea "eyeshadow brand recommendations and where to buy"
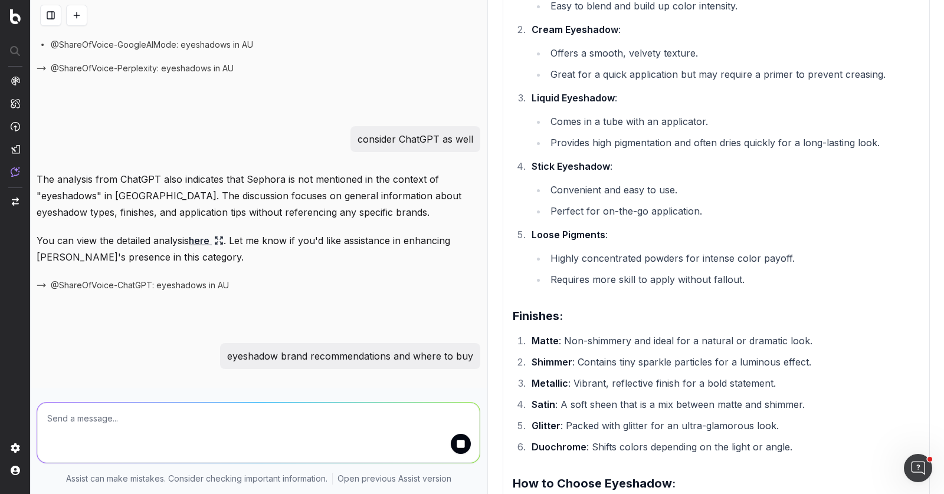
scroll to position [0, 0]
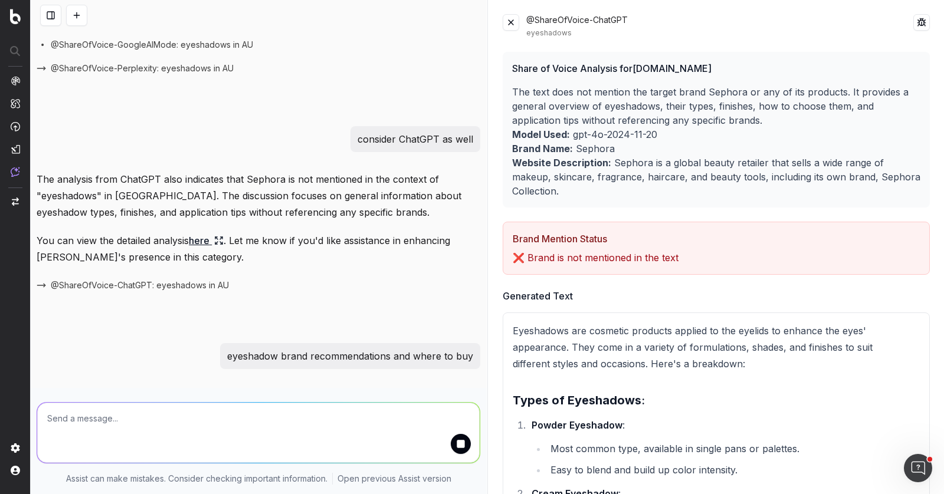
click at [511, 21] on button at bounding box center [510, 22] width 17 height 17
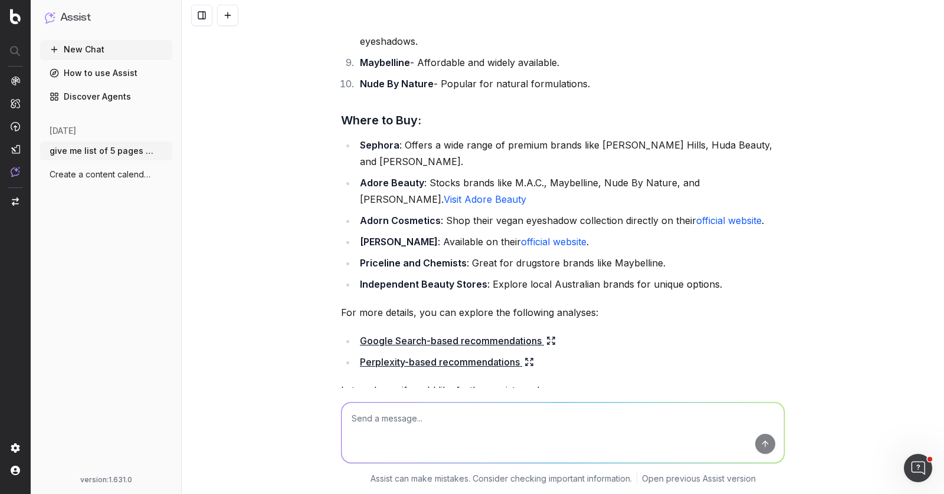
scroll to position [1180, 0]
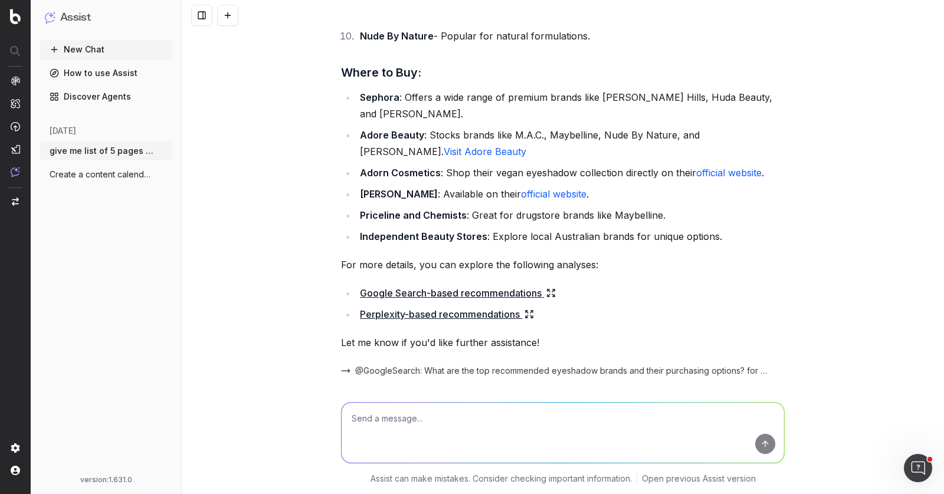
click at [513, 413] on textarea at bounding box center [562, 433] width 442 height 60
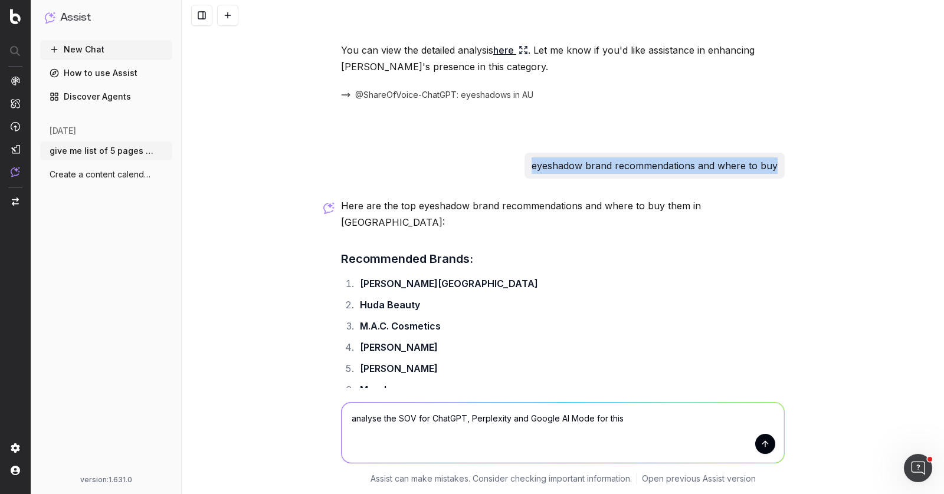
drag, startPoint x: 528, startPoint y: 129, endPoint x: 772, endPoint y: 130, distance: 243.6
click at [772, 153] on div "eyeshadow brand recommendations and where to buy" at bounding box center [654, 166] width 260 height 26
copy p "eyeshadow brand recommendations and where to buy"
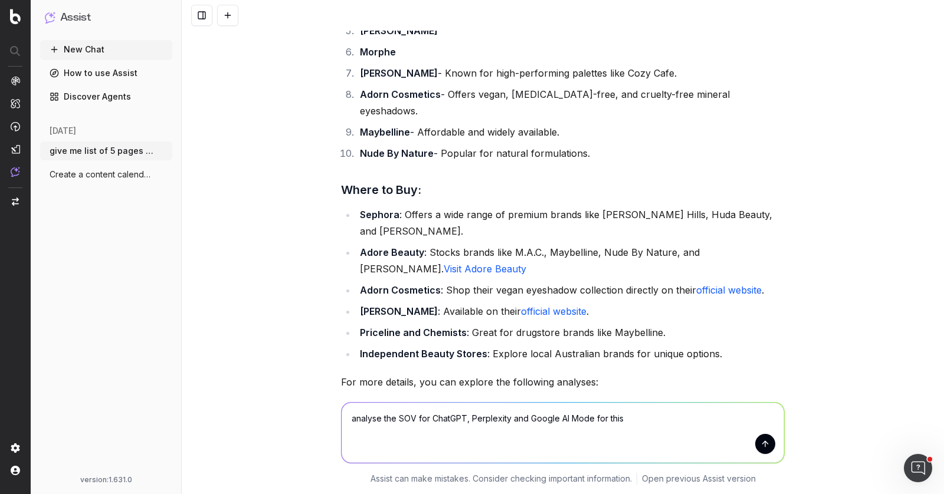
scroll to position [1082, 0]
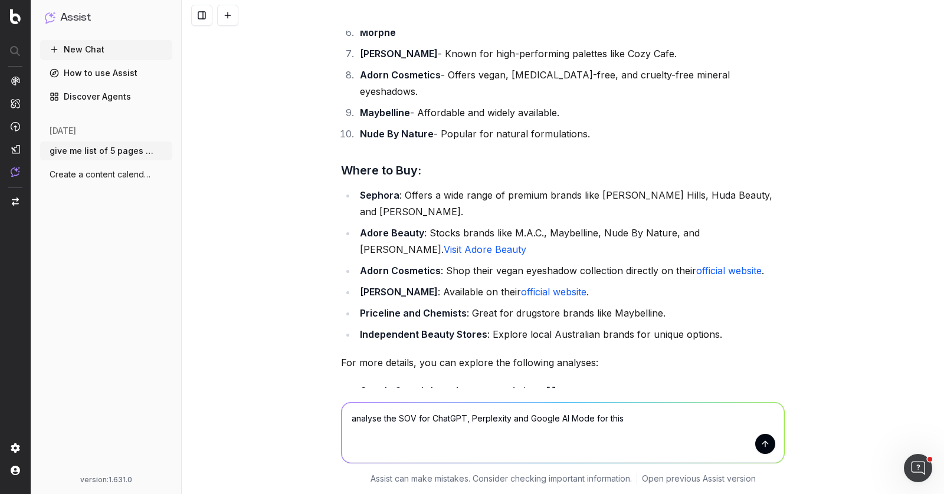
drag, startPoint x: 629, startPoint y: 414, endPoint x: 603, endPoint y: 416, distance: 26.6
click at [603, 416] on textarea "analyse the SOV for ChatGPT, Perplexity and Google AI Mode for this" at bounding box center [562, 433] width 442 height 60
paste textarea "eyeshadow brand recommendations and where to buy"
type textarea "analyse the SOV for ChatGPT, Perplexity and Google AI Mode for eyeshadow brand …"
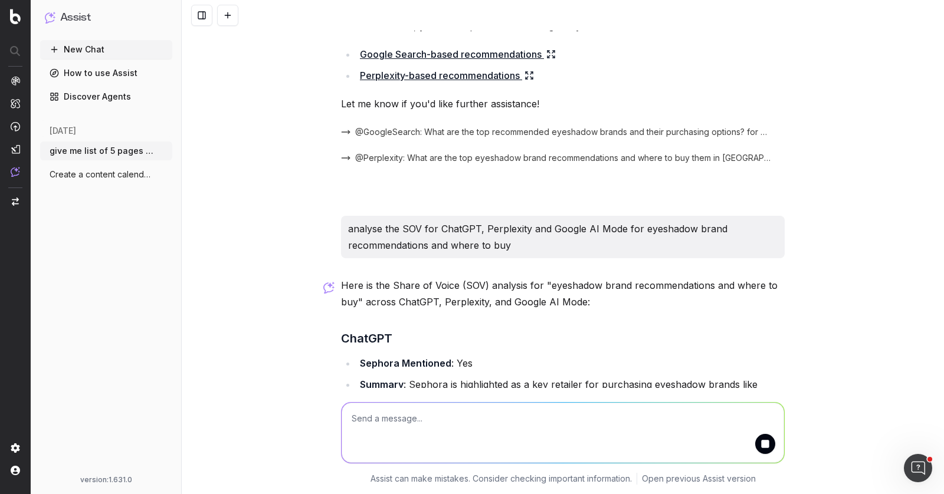
scroll to position [1568, 0]
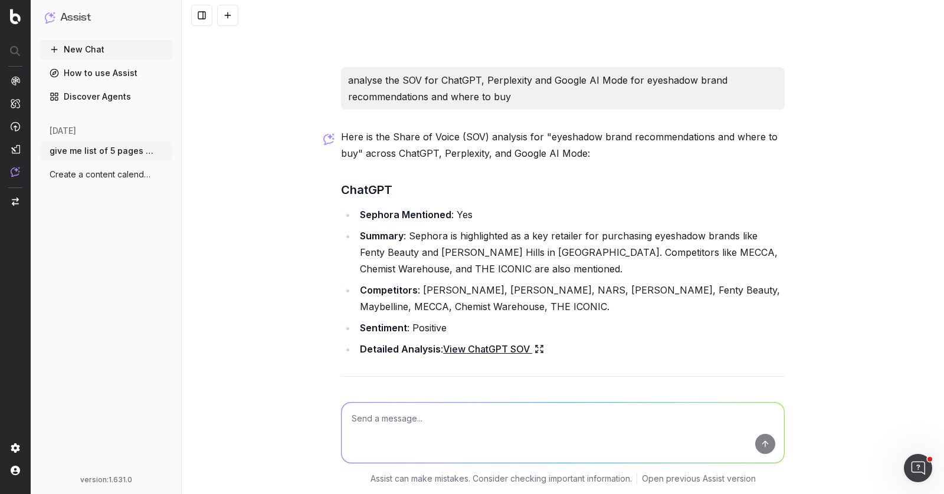
click at [536, 346] on icon at bounding box center [537, 347] width 2 height 2
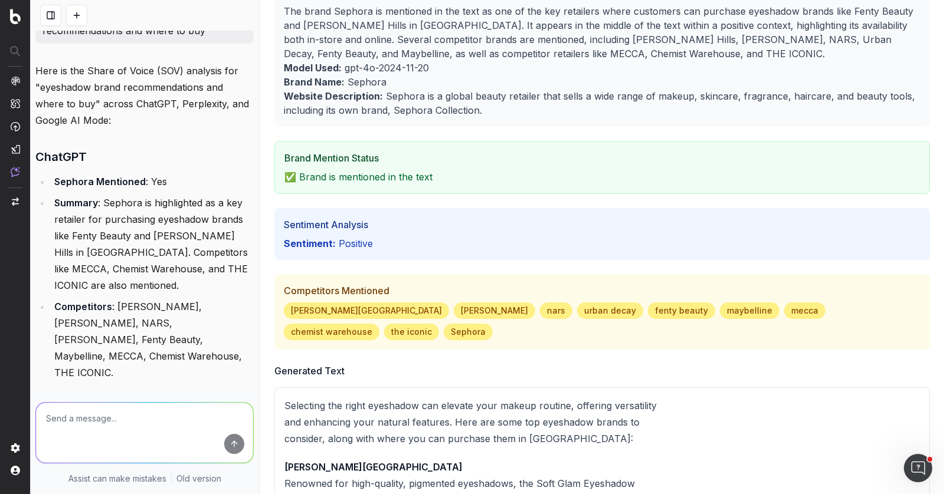
scroll to position [0, 0]
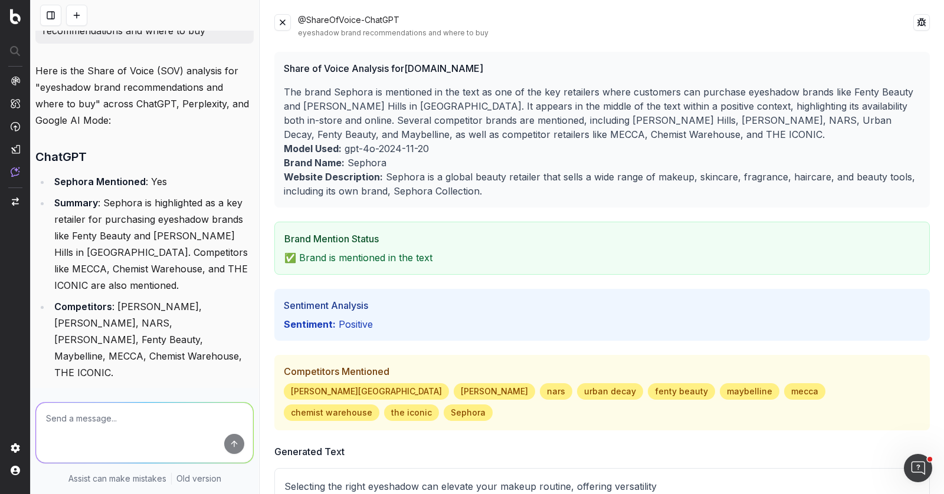
click at [282, 24] on button at bounding box center [282, 22] width 17 height 17
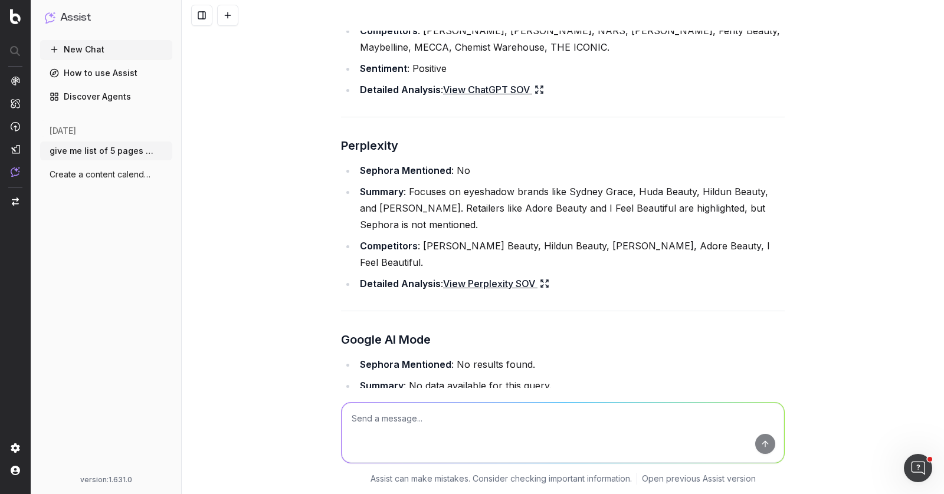
scroll to position [1905, 0]
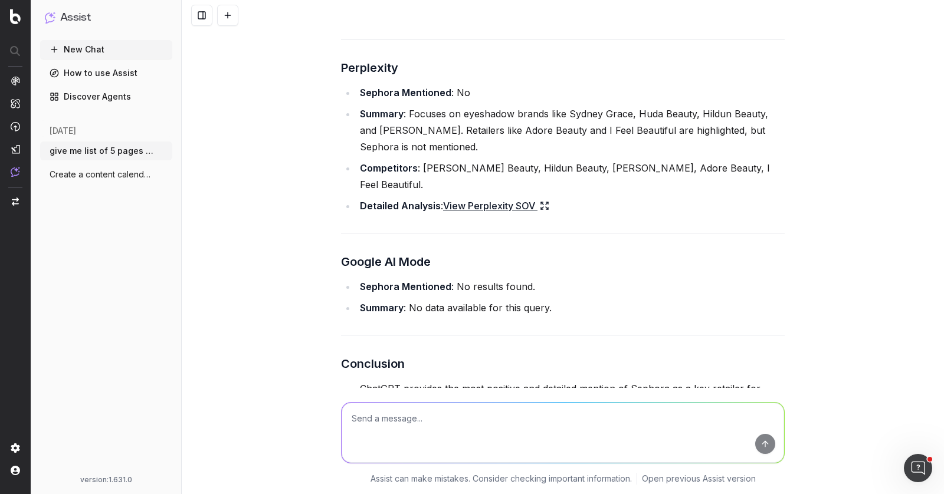
click at [510, 198] on link "View Perplexity SOV" at bounding box center [496, 206] width 106 height 17
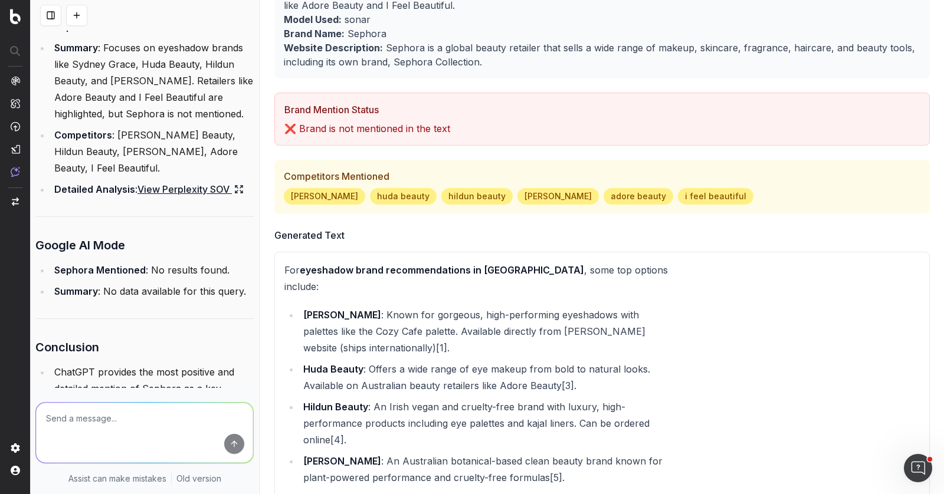
scroll to position [0, 0]
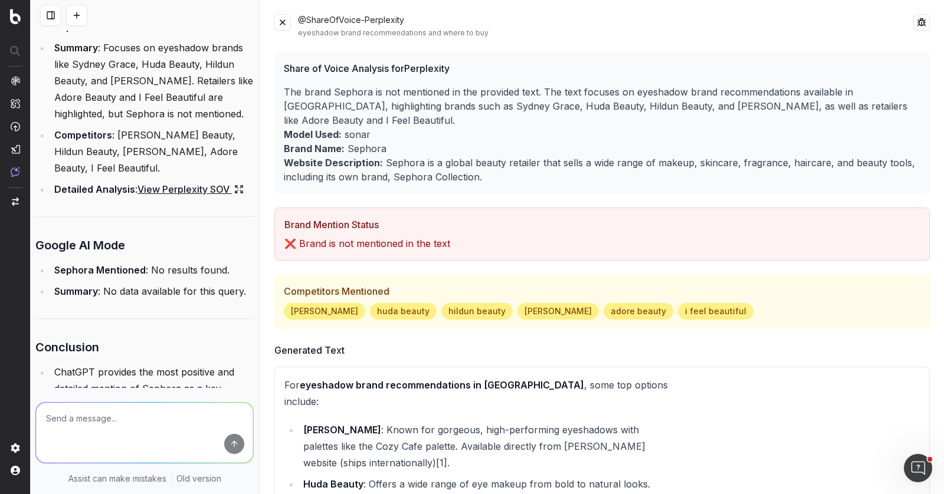
click at [283, 26] on button at bounding box center [282, 22] width 17 height 17
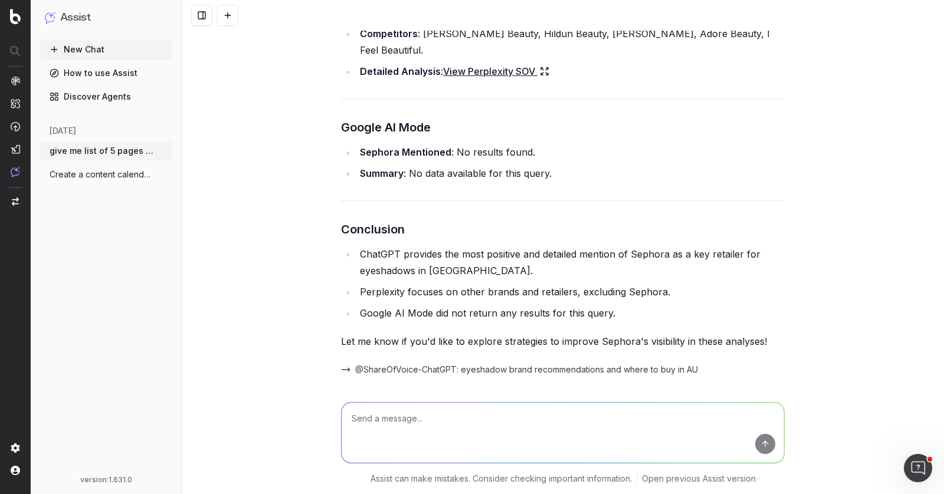
scroll to position [2059, 0]
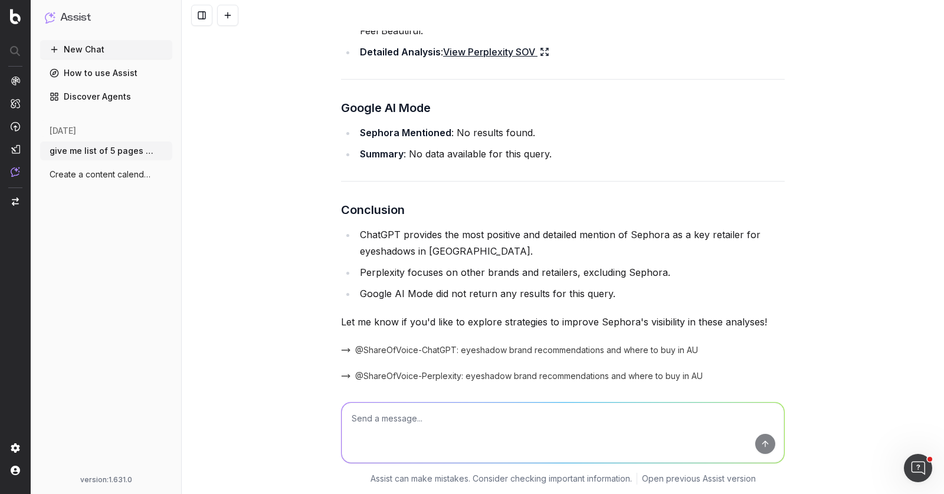
click at [108, 175] on span "Create a content calendar using trends &" at bounding box center [102, 175] width 104 height 12
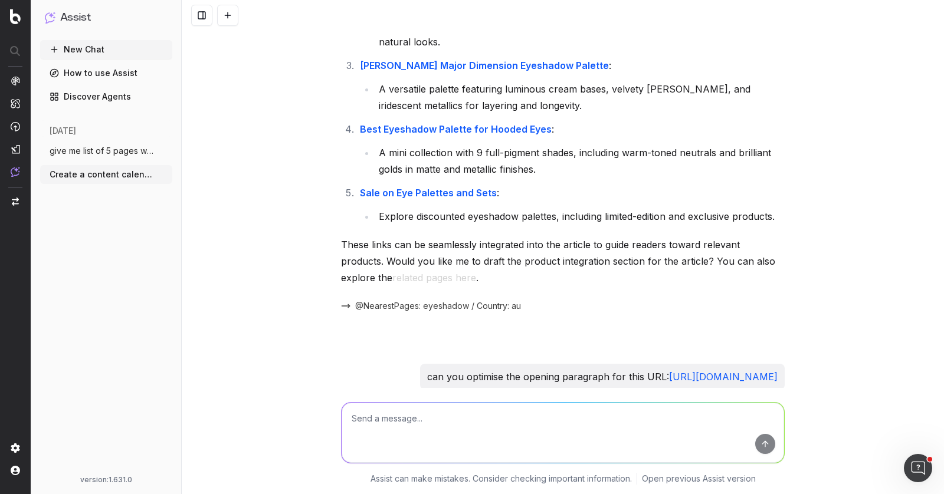
scroll to position [6173, 0]
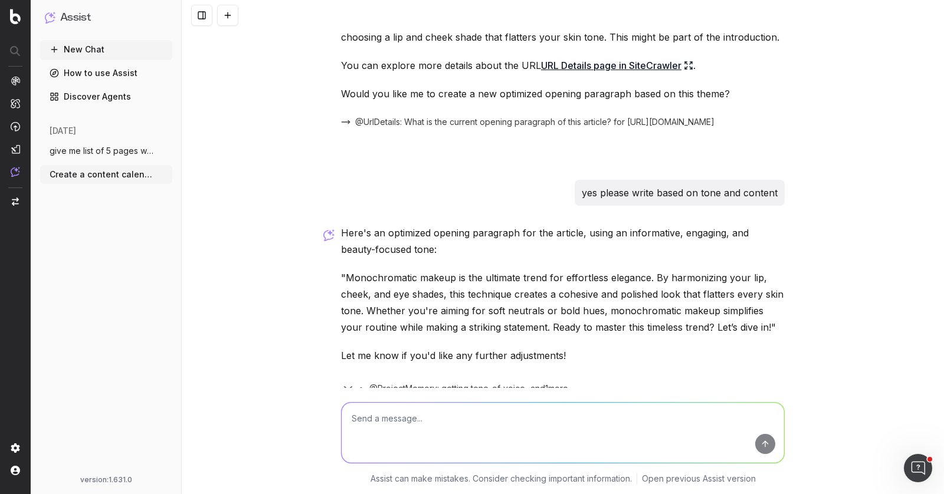
click at [121, 155] on span "give me list of 5 pages with good traffi" at bounding box center [102, 151] width 104 height 12
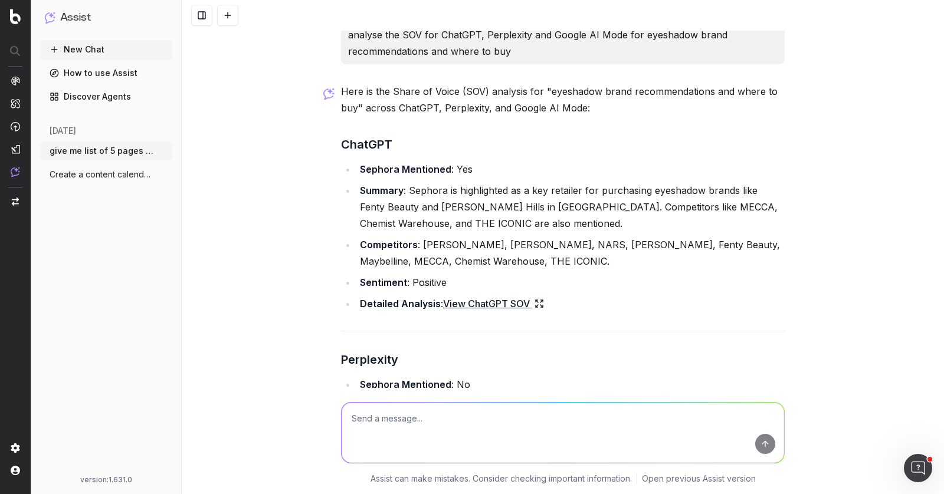
scroll to position [1773, 0]
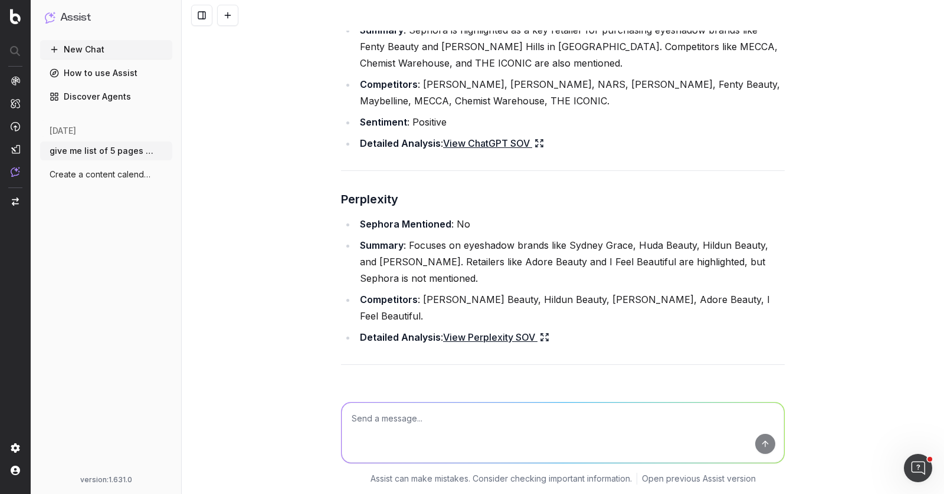
click at [240, 110] on div "What is our share of voice for eyeshadows in AU? It seems that I need to know y…" at bounding box center [563, 247] width 762 height 494
click at [110, 49] on button "New Chat" at bounding box center [106, 49] width 132 height 19
